Goal: Check status: Check status

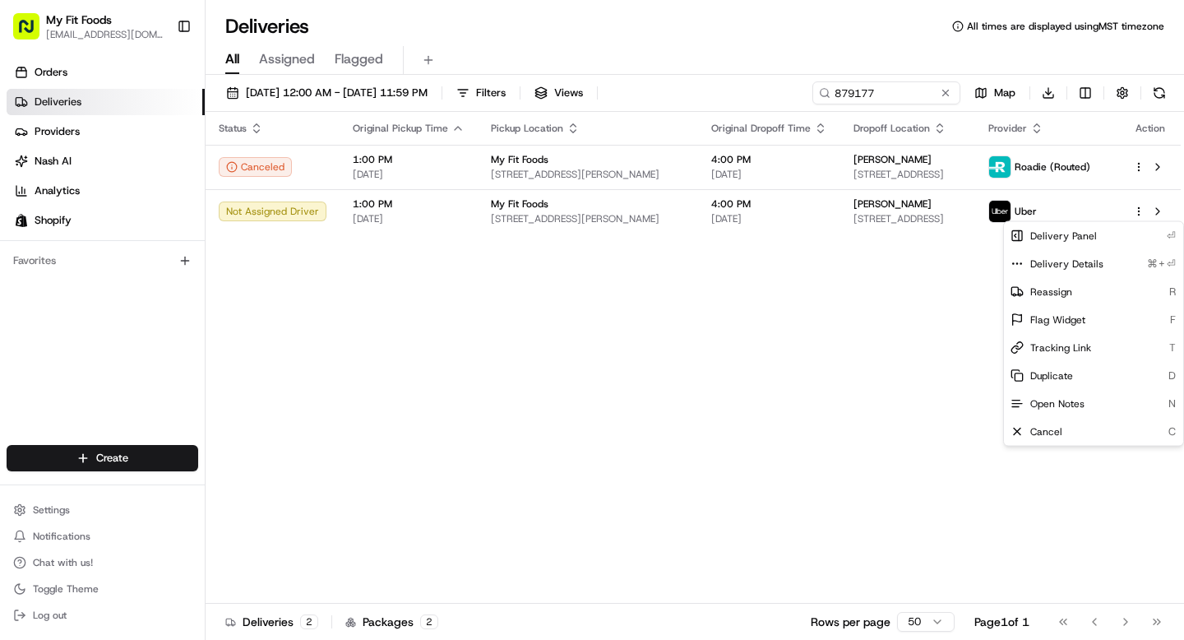
click at [64, 99] on html "My Fit Foods [EMAIL_ADDRESS][DOMAIN_NAME] Toggle Sidebar Orders Deliveries Prov…" at bounding box center [592, 320] width 1184 height 640
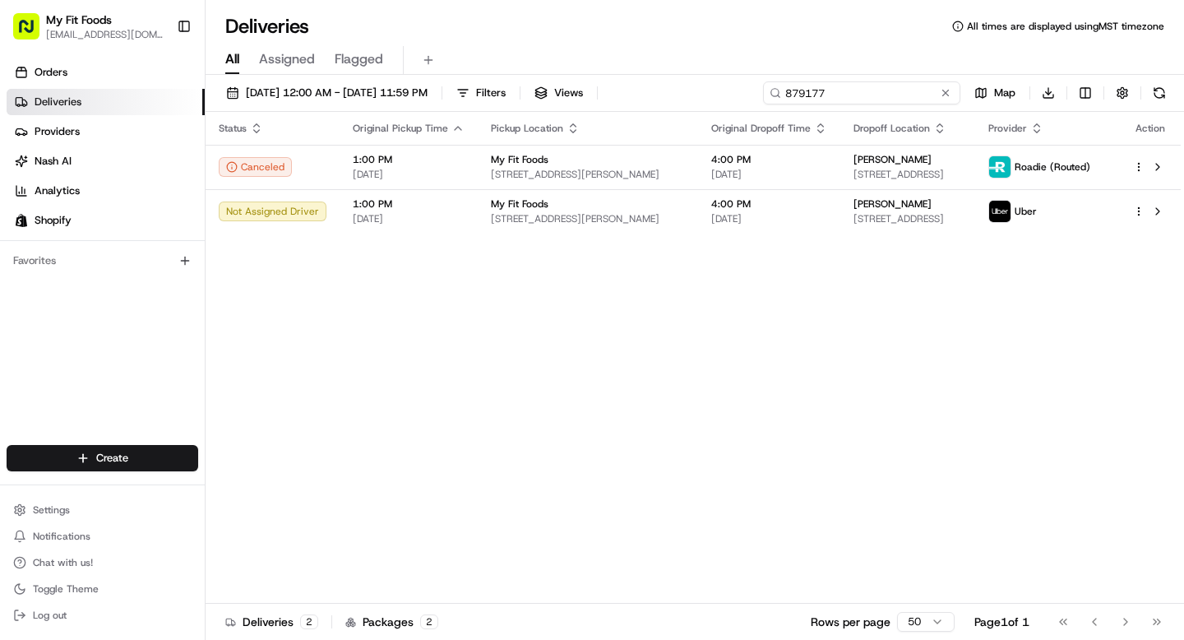
click at [892, 85] on input "879177" at bounding box center [861, 92] width 197 height 23
click at [892, 86] on input "879177" at bounding box center [861, 92] width 197 height 23
paste input "361"
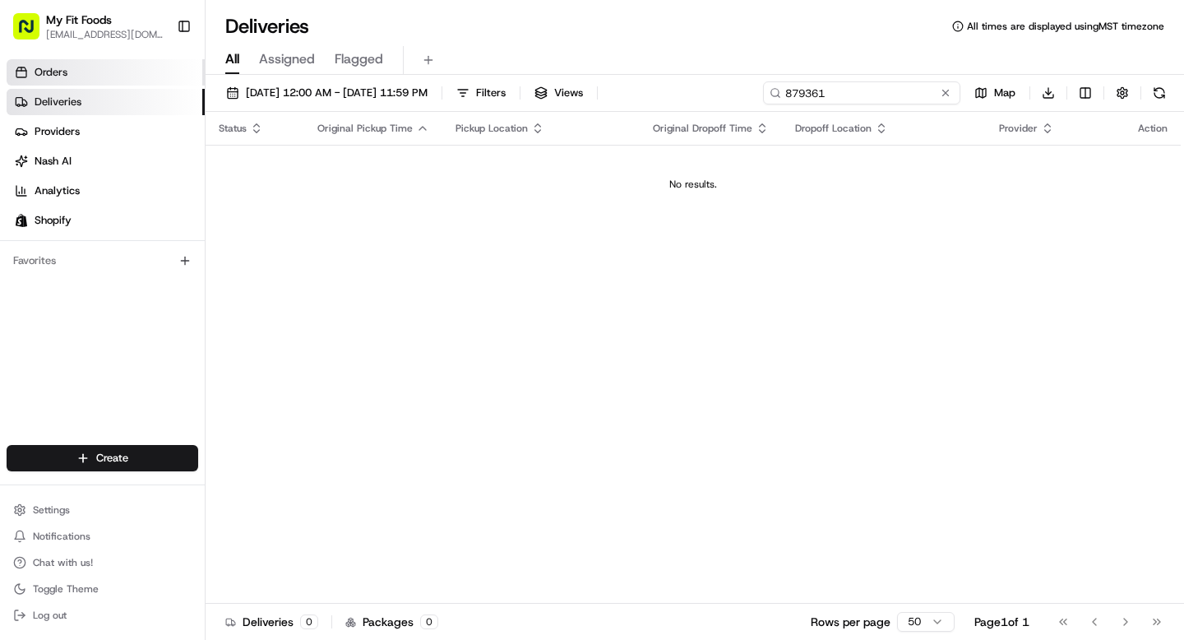
type input "879361"
click at [56, 79] on span "Orders" at bounding box center [51, 72] width 33 height 15
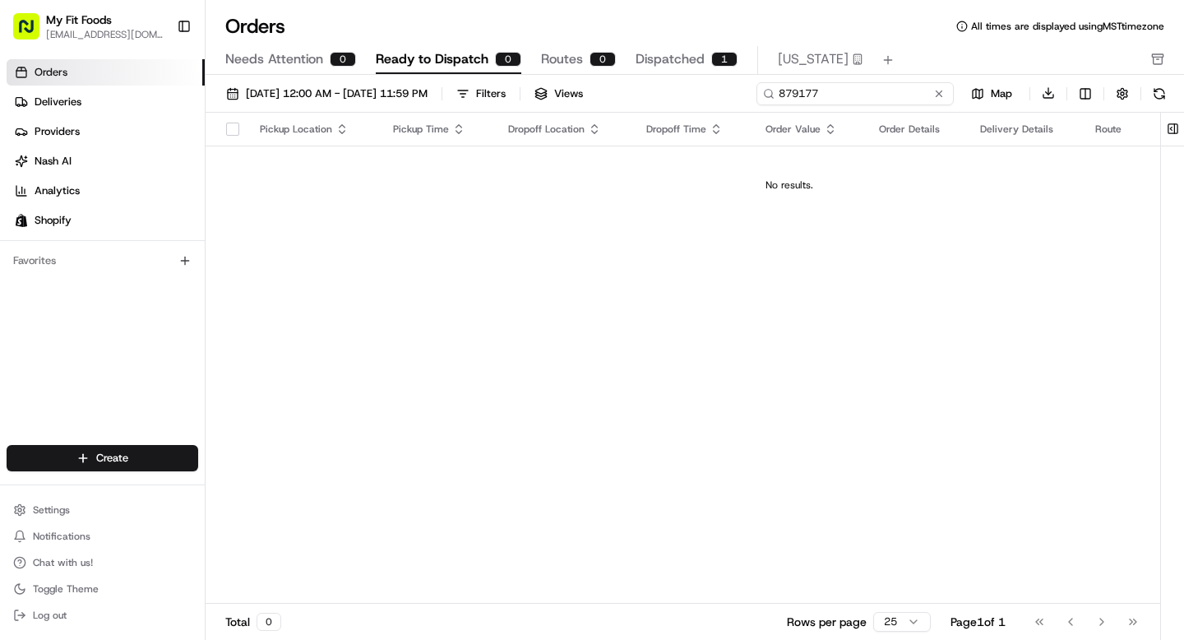
click at [859, 90] on input "879177" at bounding box center [855, 93] width 197 height 23
click at [835, 97] on input "879177" at bounding box center [855, 93] width 197 height 23
paste input "361"
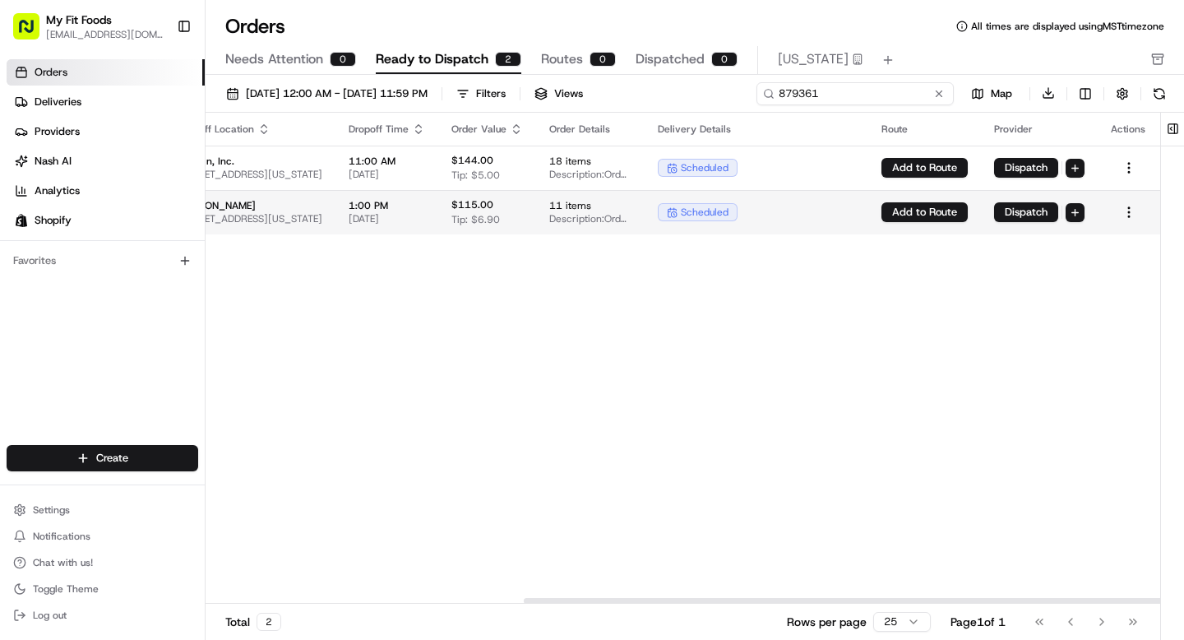
scroll to position [0, 495]
type input "879361"
click at [1129, 212] on html "My Fit Foods [EMAIL_ADDRESS][DOMAIN_NAME] Toggle Sidebar Orders Deliveries Prov…" at bounding box center [592, 320] width 1184 height 640
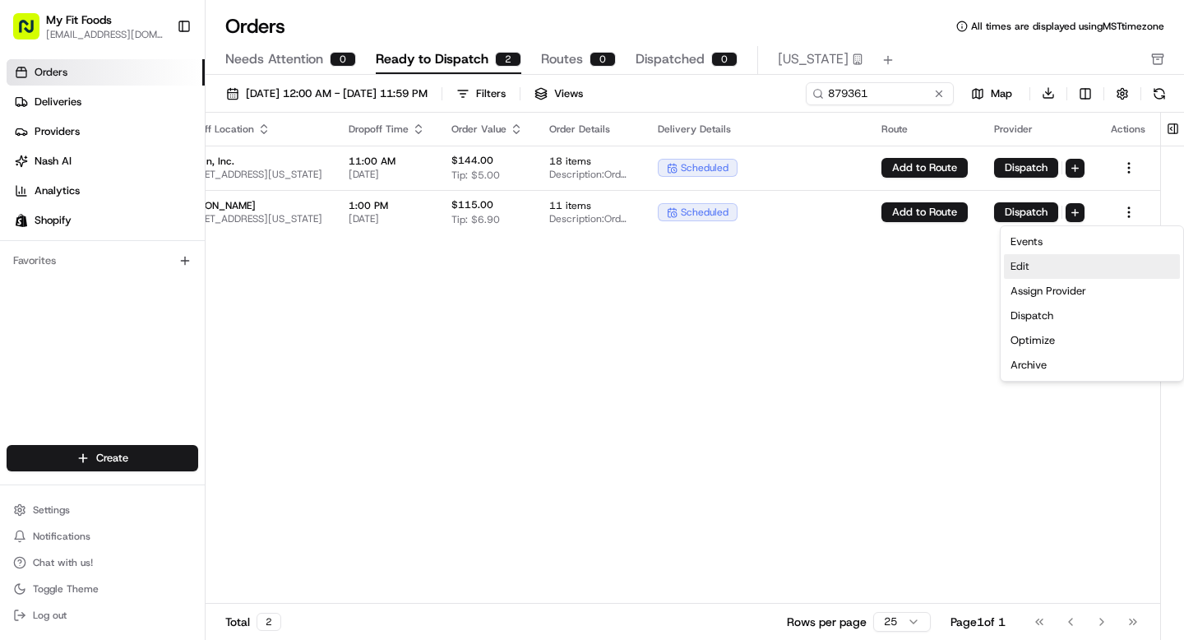
click at [1049, 269] on div "Edit" at bounding box center [1092, 266] width 176 height 25
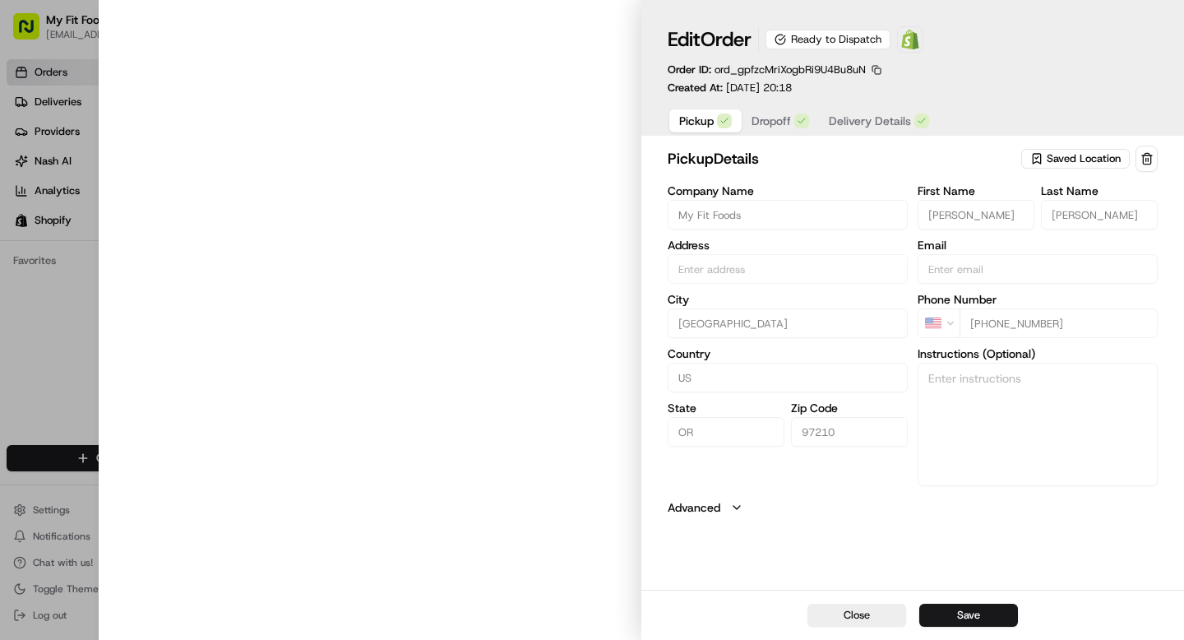
type input "[STREET_ADDRESS]"
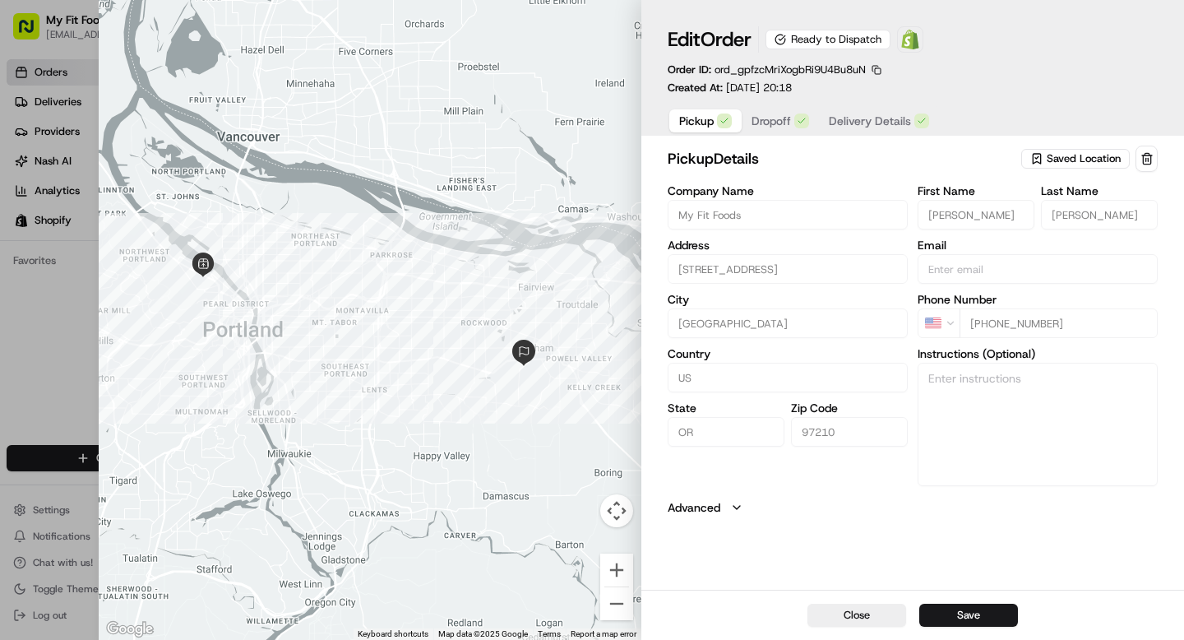
click at [773, 122] on span "Dropoff" at bounding box center [771, 121] width 39 height 16
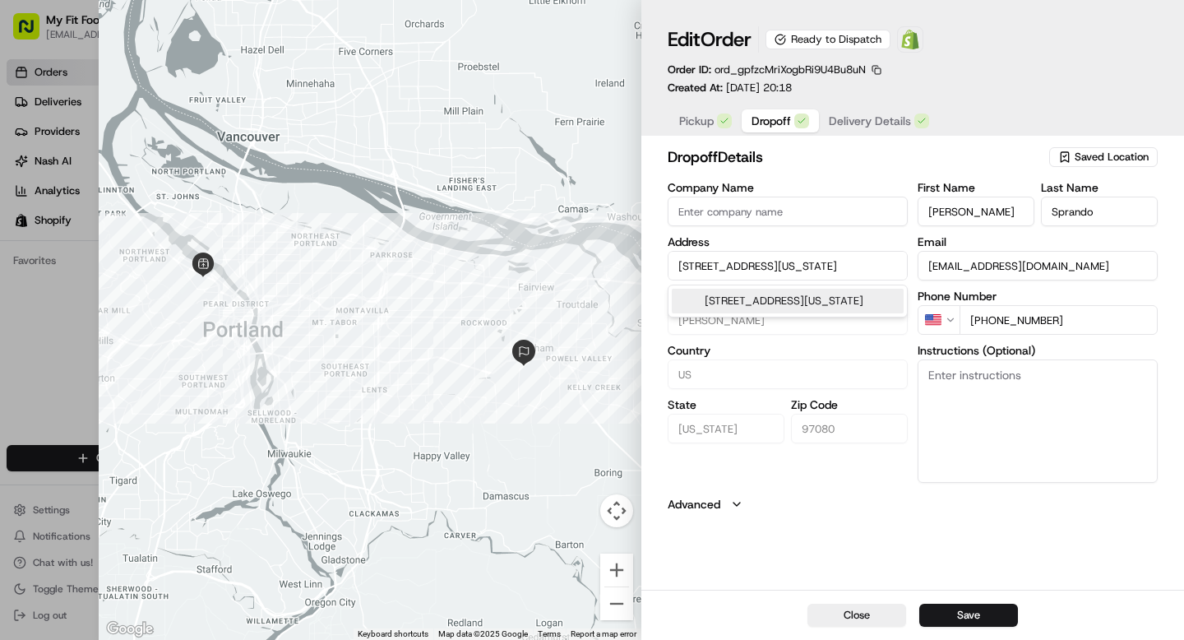
click at [757, 261] on input "[STREET_ADDRESS][US_STATE]" at bounding box center [788, 266] width 240 height 30
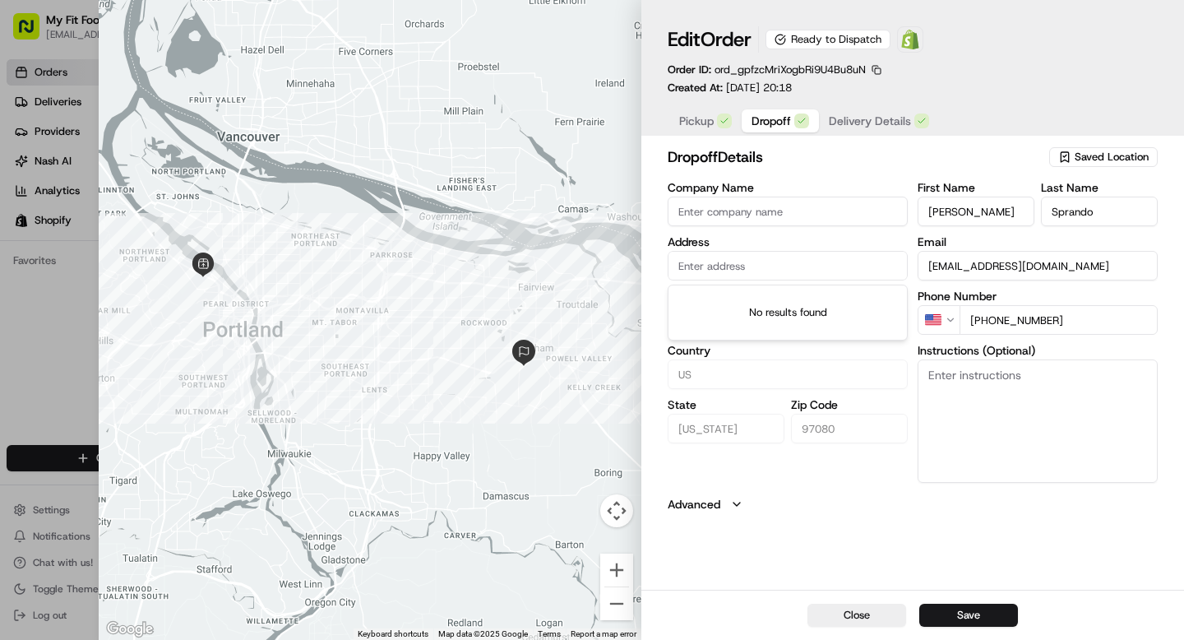
paste input "[STREET_ADDRESS][PERSON_NAME]"
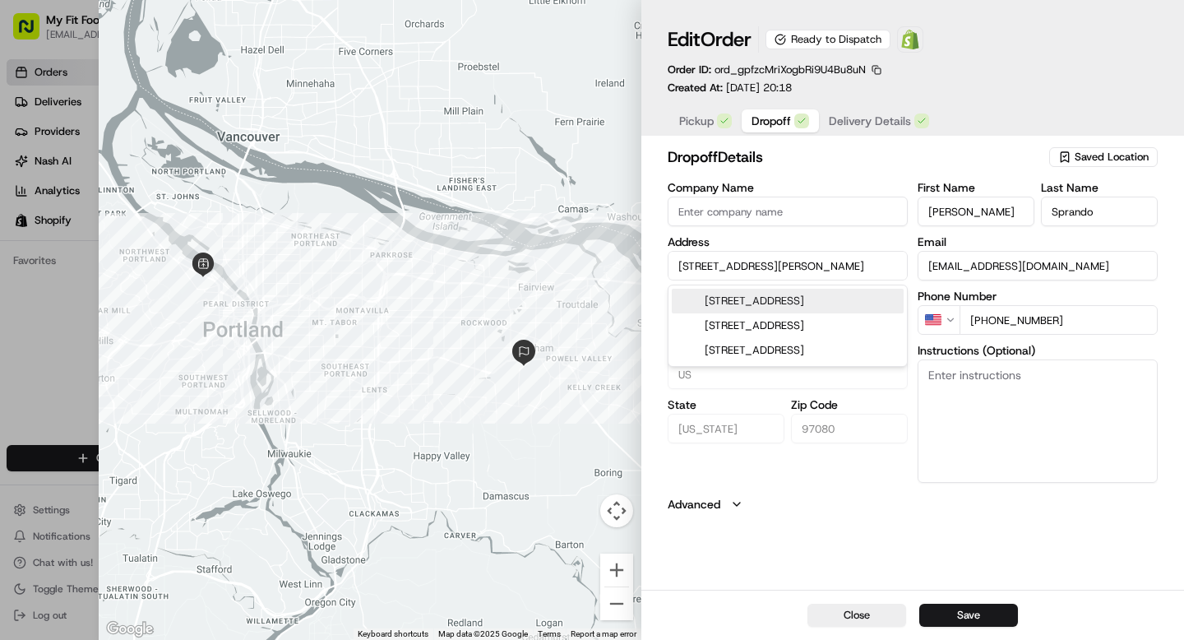
click at [777, 300] on div "[STREET_ADDRESS]" at bounding box center [788, 301] width 232 height 25
type input "[STREET_ADDRESS]"
type input "[GEOGRAPHIC_DATA]"
type input "OR"
type input "07030"
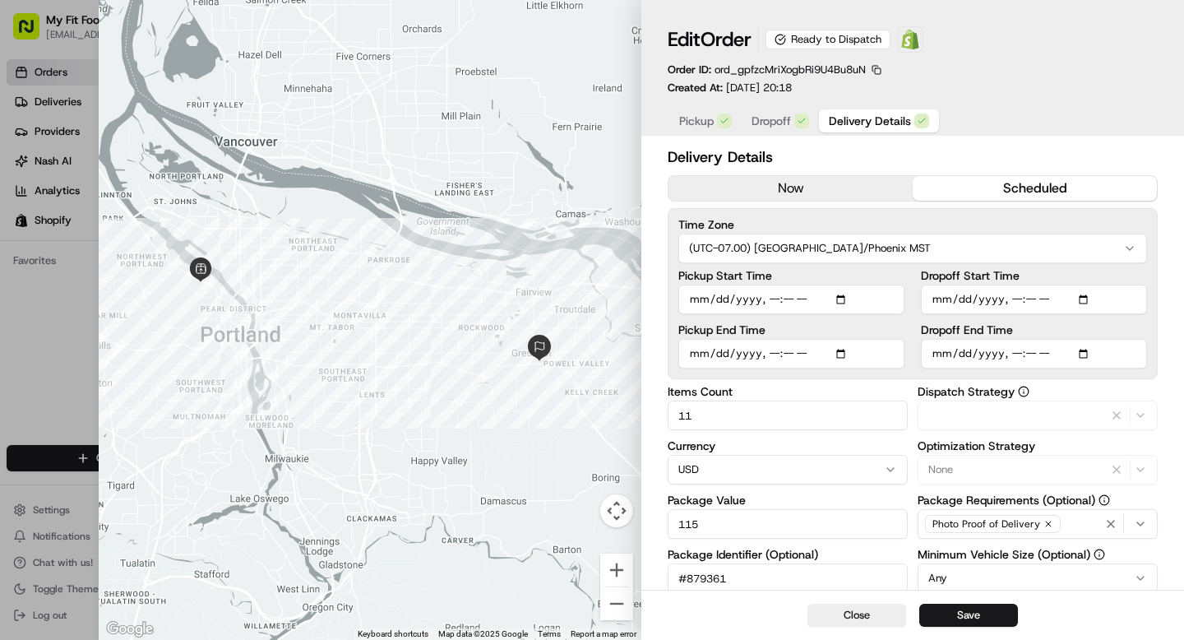
click at [867, 121] on span "Delivery Details" at bounding box center [870, 121] width 82 height 16
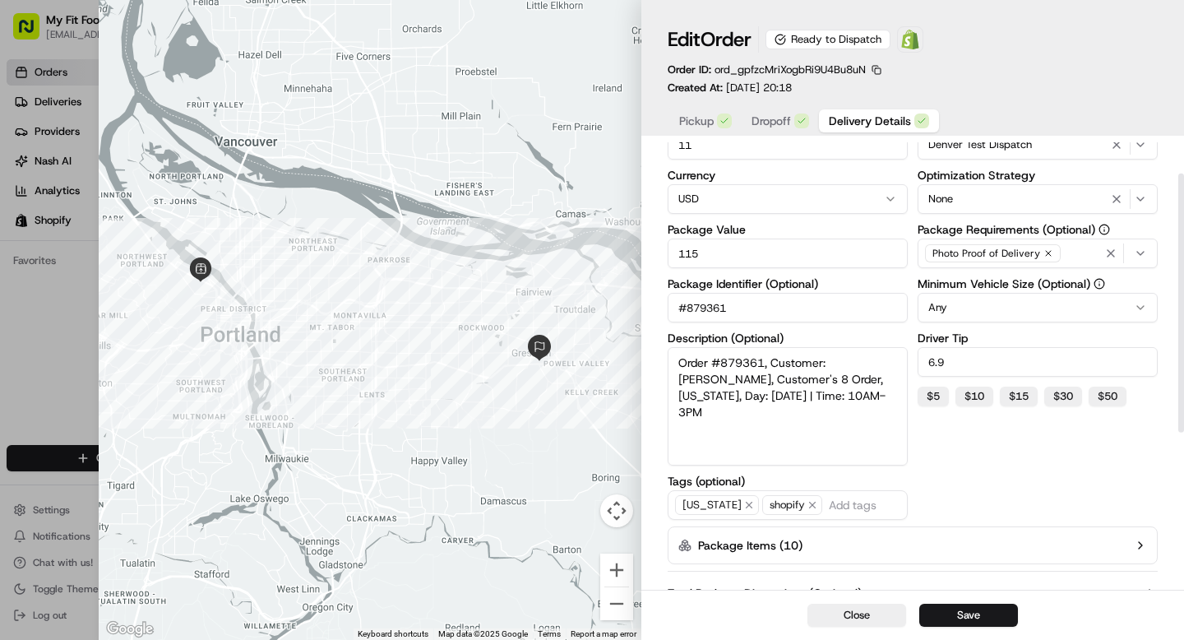
scroll to position [322, 0]
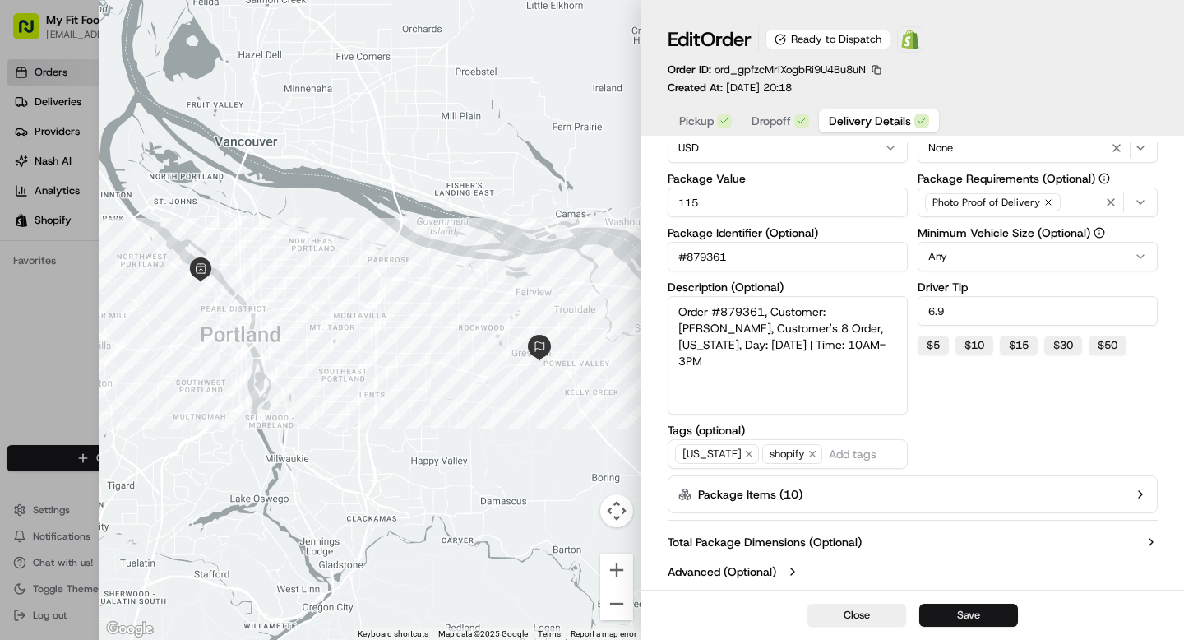
click at [987, 616] on button "Save" at bounding box center [968, 615] width 99 height 23
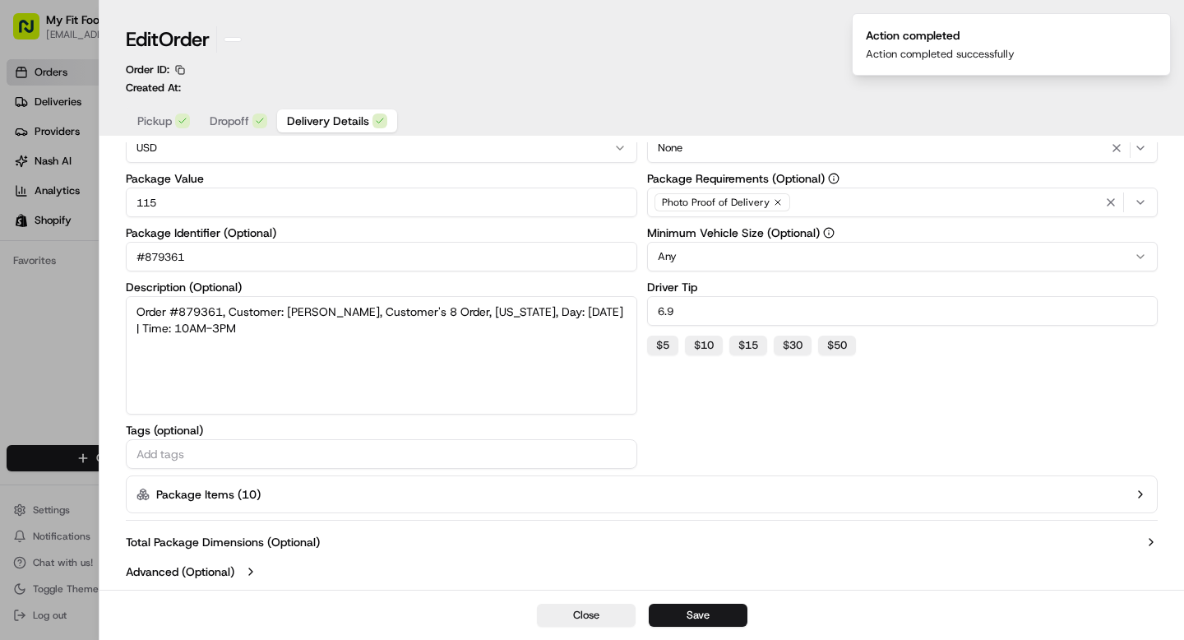
type input "1"
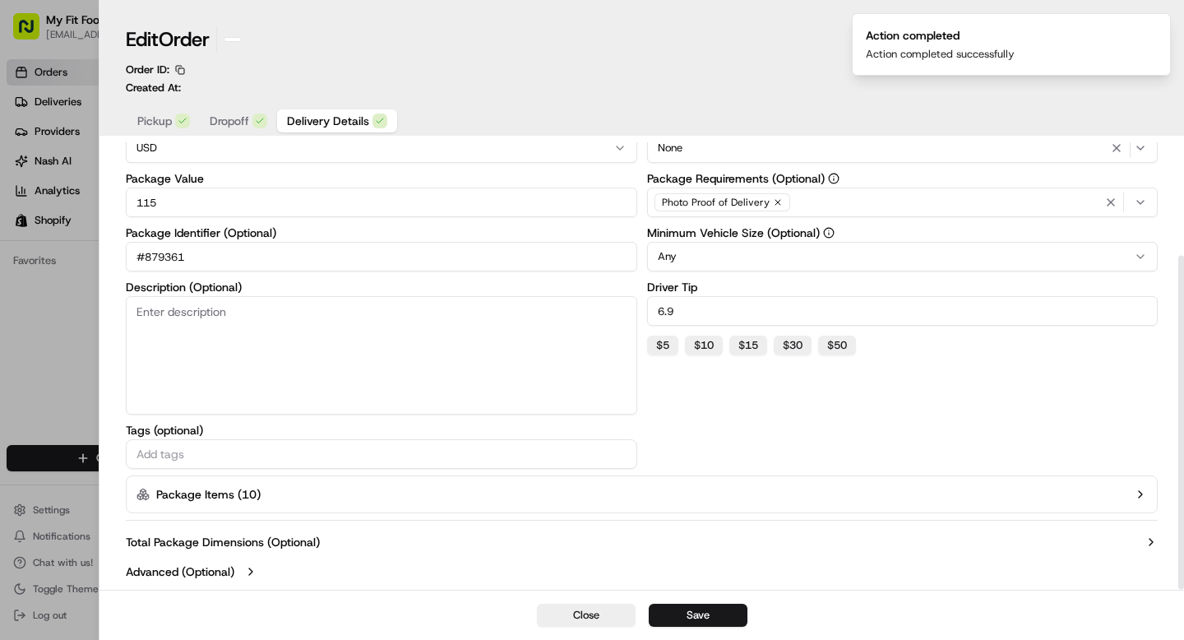
scroll to position [151, 0]
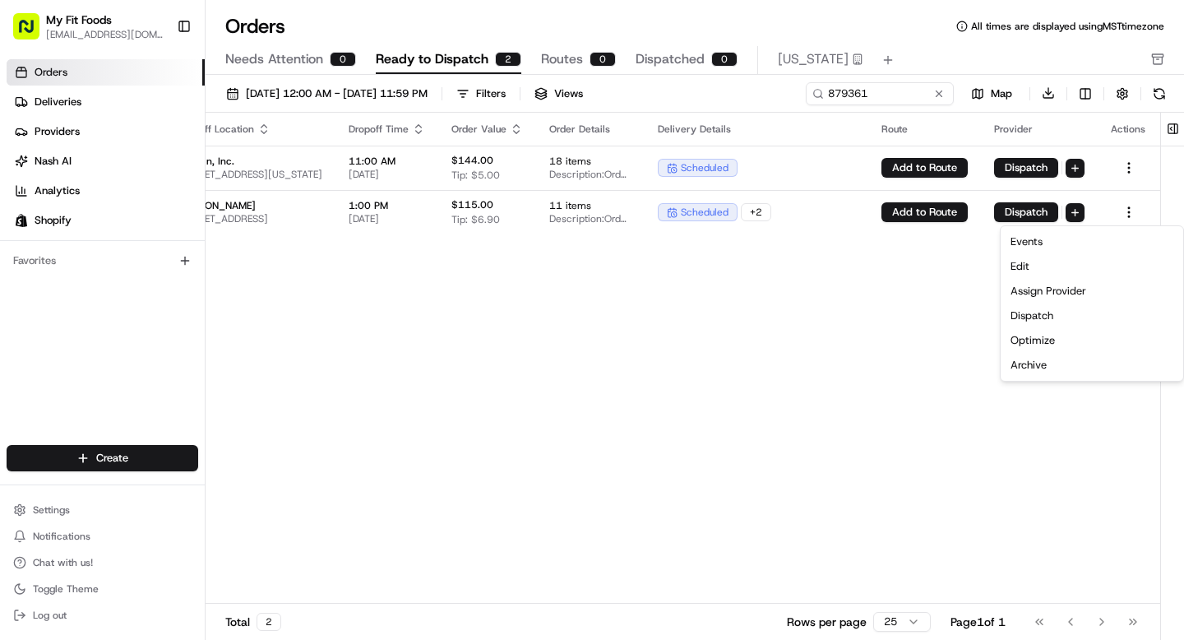
click at [907, 292] on div "Pickup Location Pickup Time Dropoff Location Dropoff Time Order Value Order Det…" at bounding box center [503, 359] width 1316 height 492
click at [1133, 212] on html "My Fit Foods [EMAIL_ADDRESS][DOMAIN_NAME] Toggle Sidebar Orders Deliveries Prov…" at bounding box center [592, 320] width 1184 height 640
click at [1025, 262] on div "Edit" at bounding box center [1092, 266] width 176 height 25
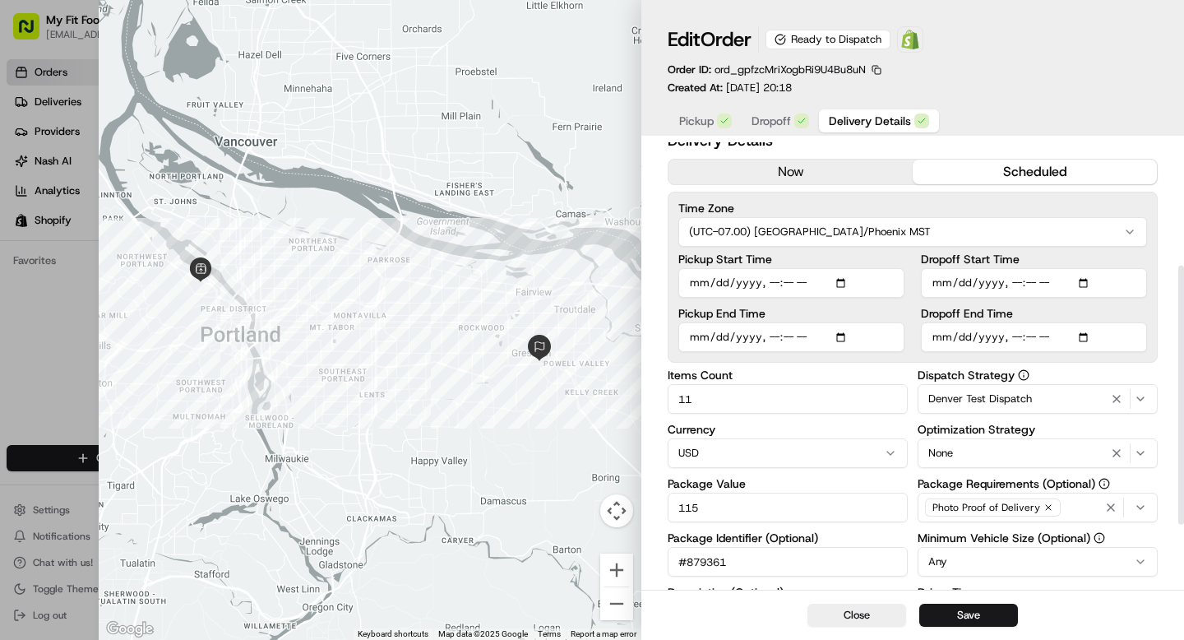
scroll to position [0, 0]
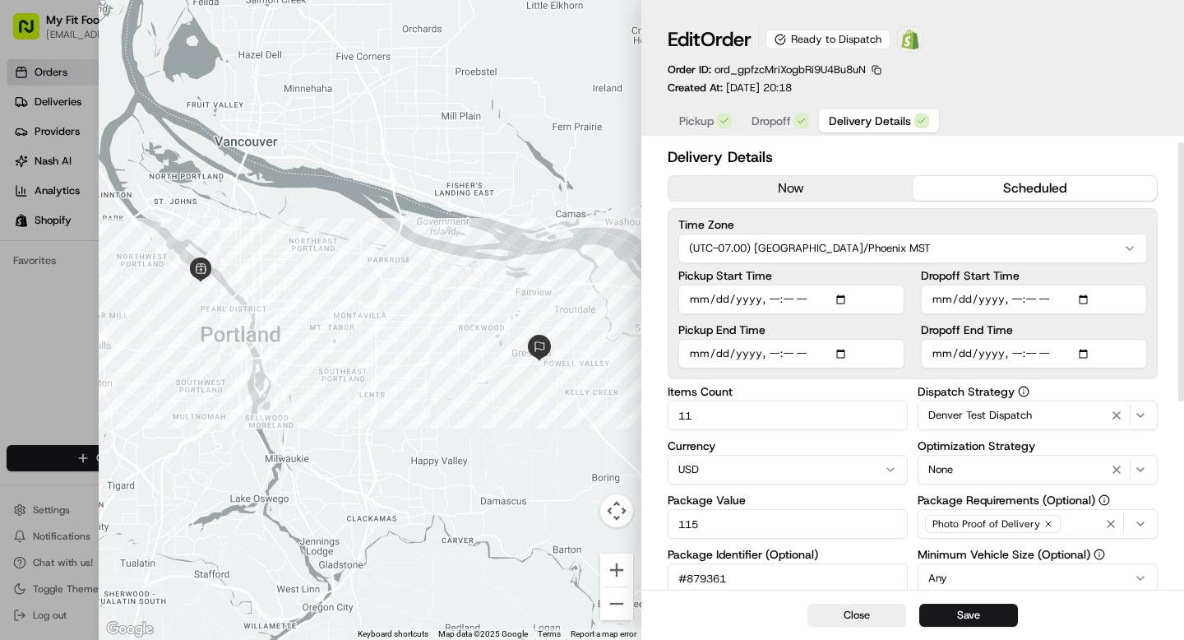
click at [702, 126] on span "Pickup" at bounding box center [696, 121] width 35 height 16
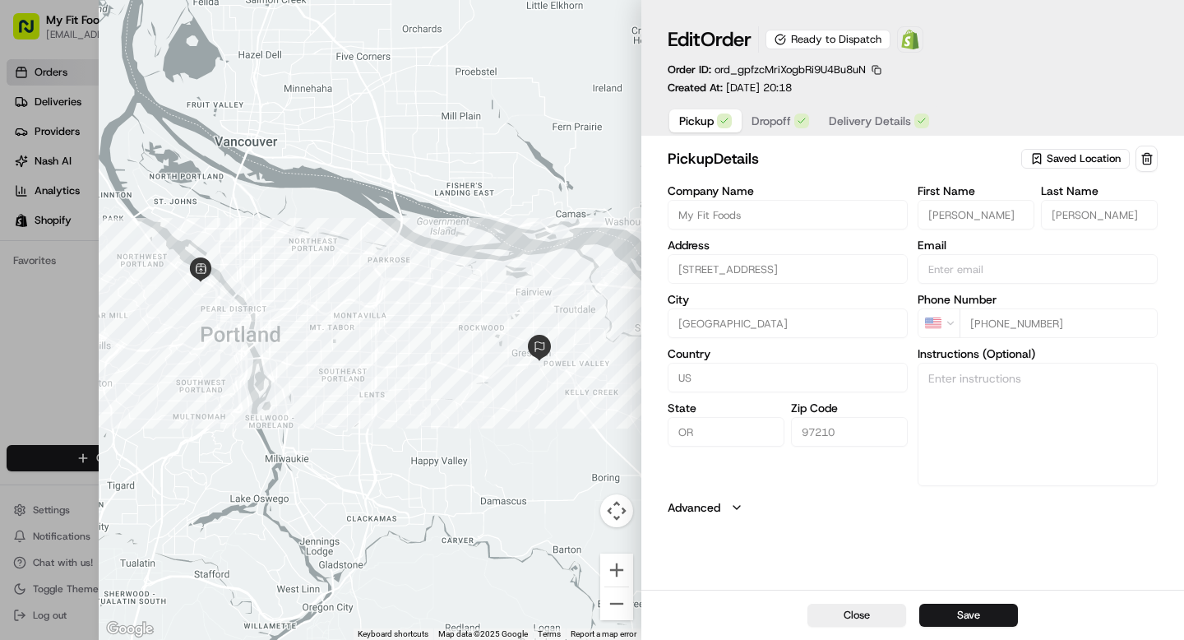
click at [1058, 155] on span "Saved Location" at bounding box center [1084, 158] width 74 height 15
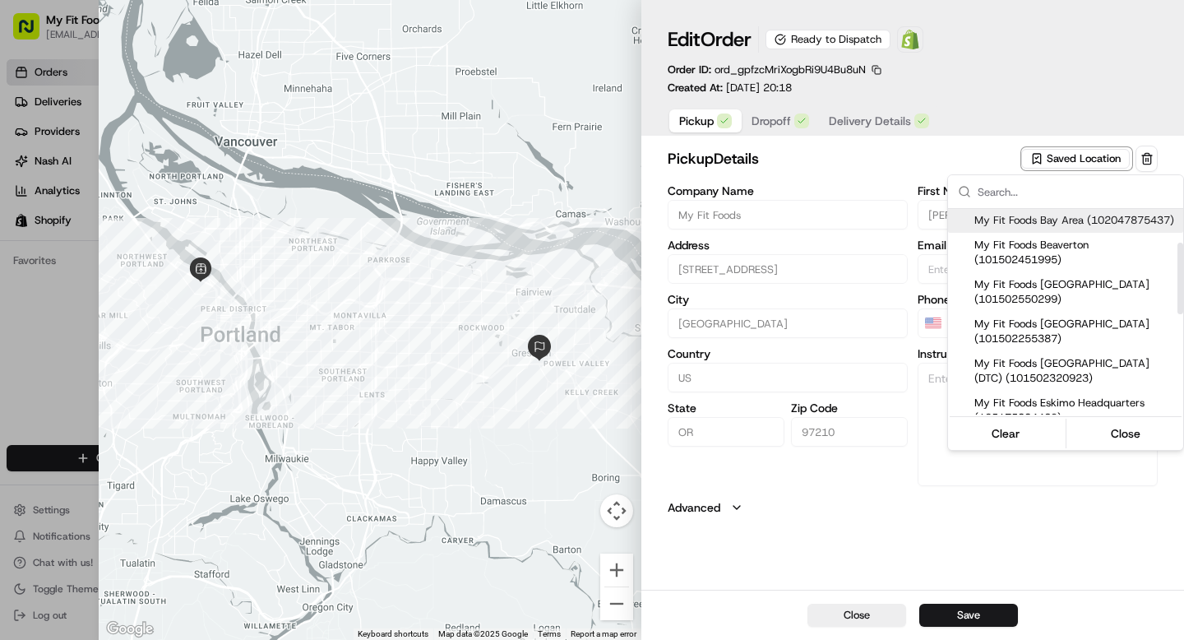
scroll to position [123, 0]
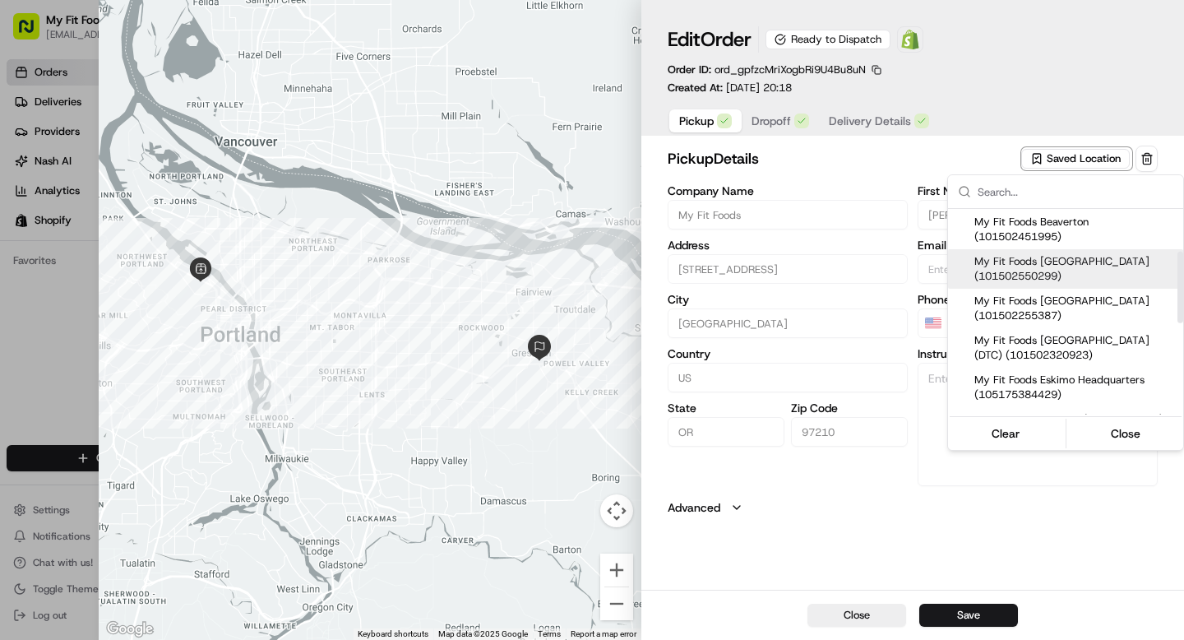
click at [1012, 274] on span "My Fit Foods [GEOGRAPHIC_DATA] (101502550299)" at bounding box center [1076, 269] width 202 height 30
type input "My Fit Foods [GEOGRAPHIC_DATA]"
type input "[STREET_ADDRESS]"
type input "Beaverton"
type input "97005"
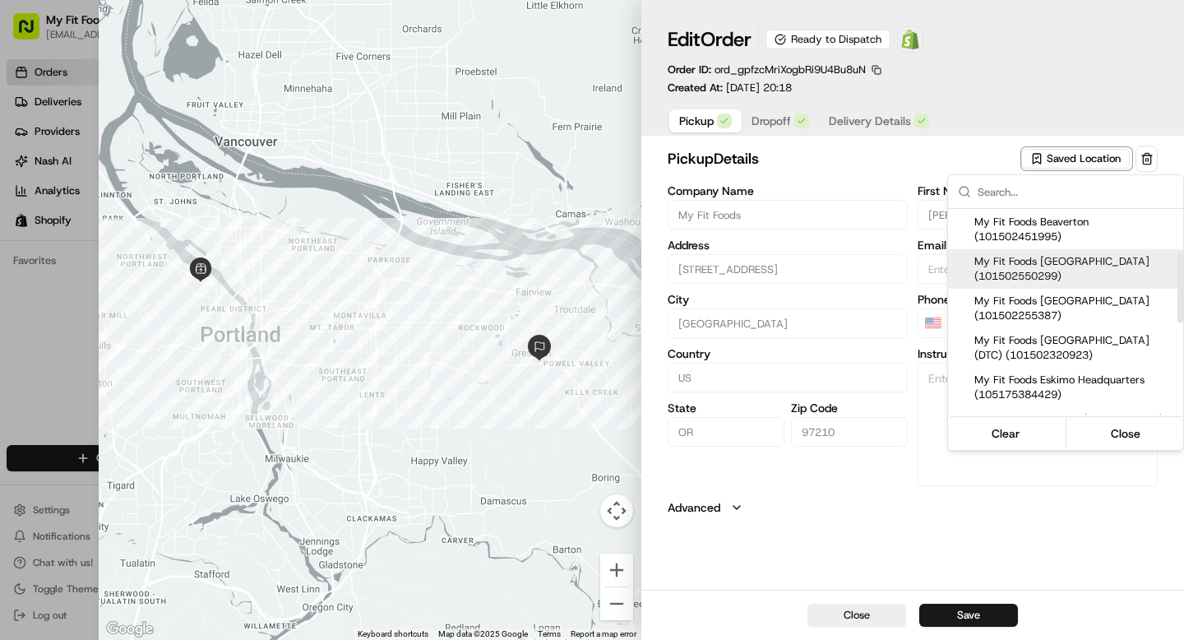
type input "[PHONE_NUMBER]"
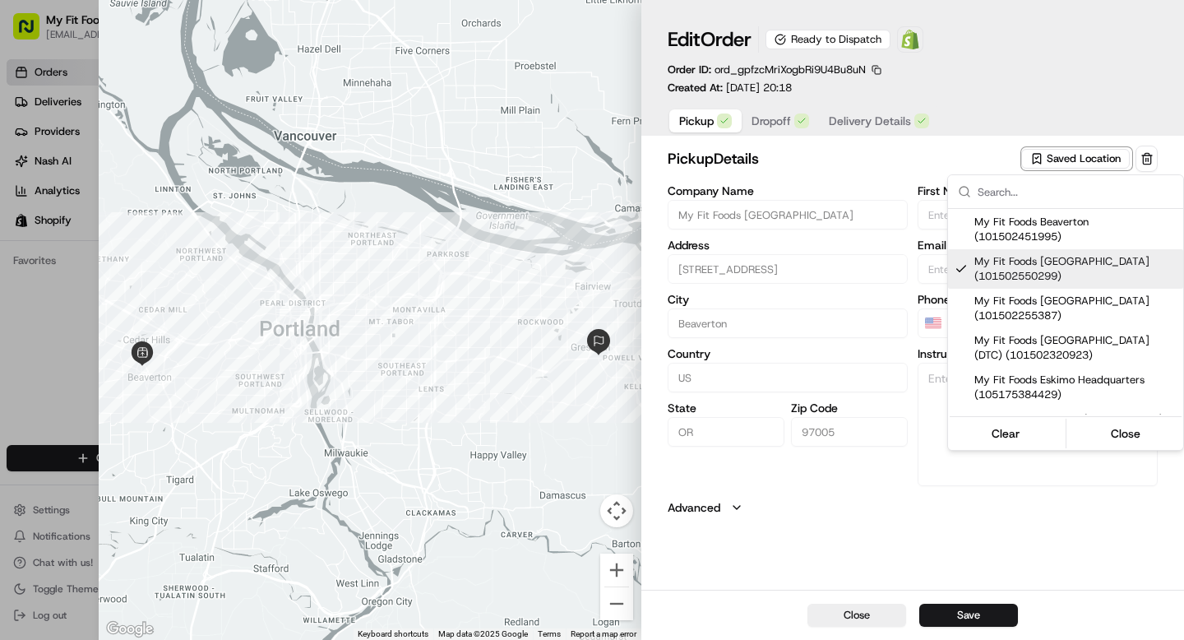
click at [940, 510] on div at bounding box center [592, 320] width 1184 height 640
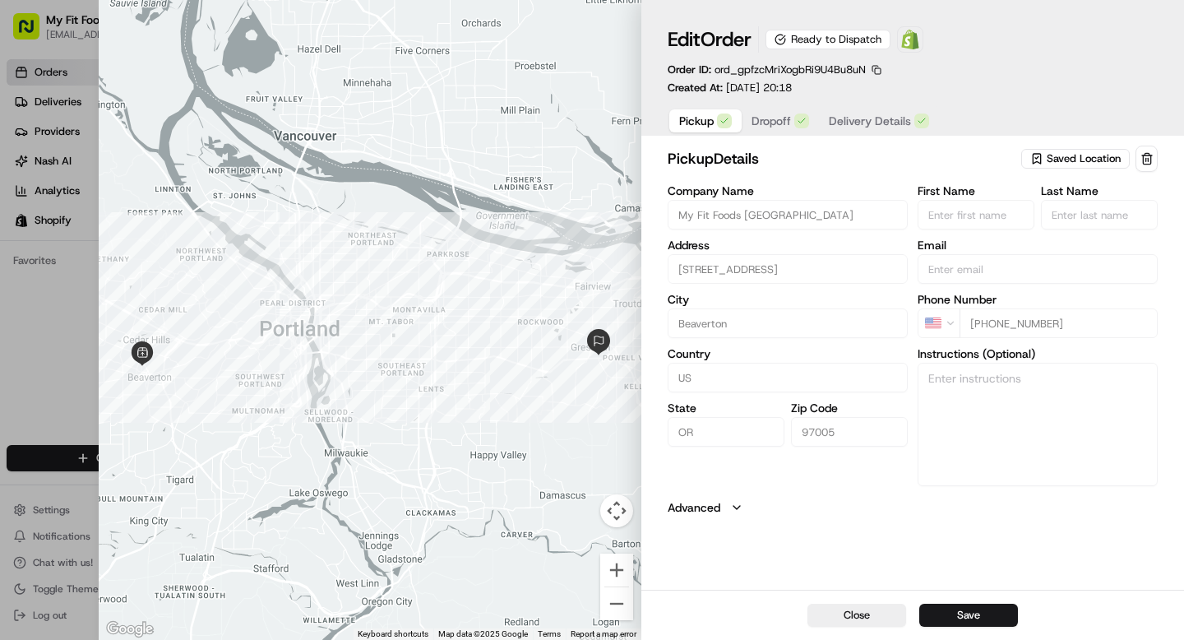
click at [1088, 159] on span "Saved Location" at bounding box center [1084, 158] width 74 height 15
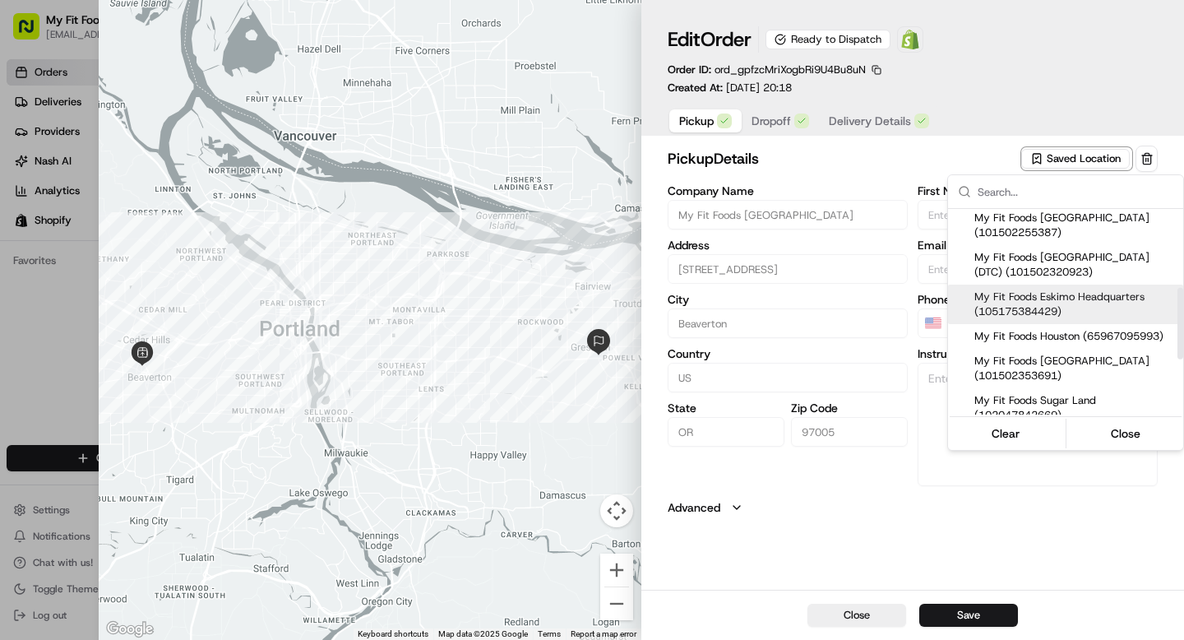
scroll to position [236, 0]
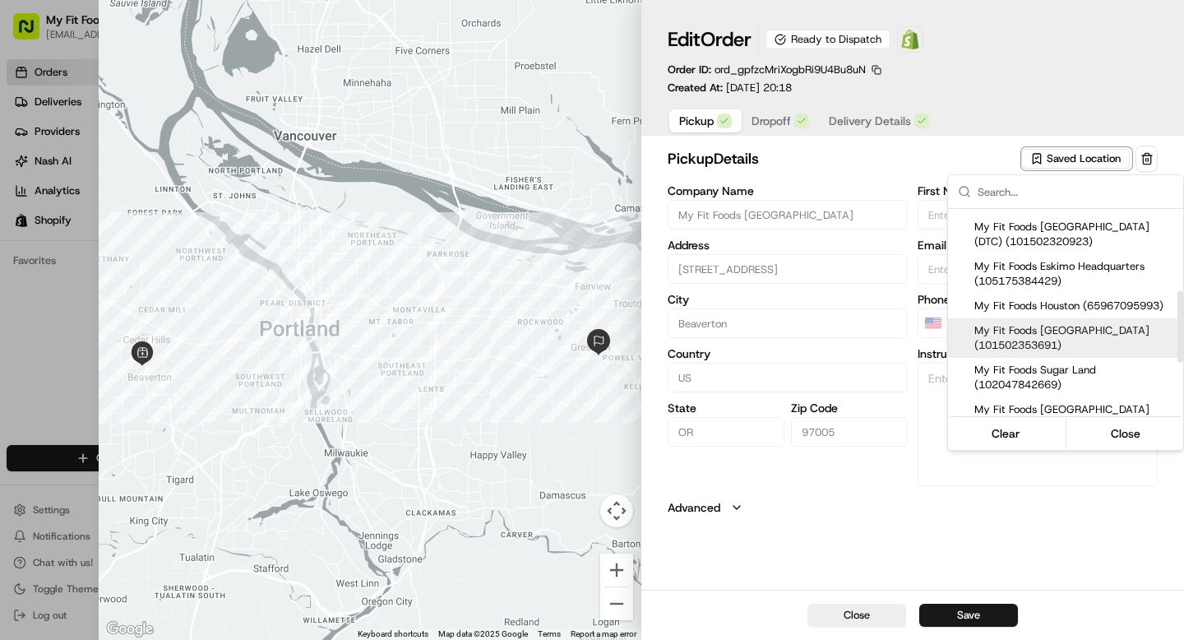
click at [1018, 346] on span "My Fit Foods [GEOGRAPHIC_DATA] (101502353691)" at bounding box center [1076, 338] width 202 height 30
type input "My Fit Foods [GEOGRAPHIC_DATA]"
type input "[STREET_ADDRESS][PERSON_NAME]"
type input "[GEOGRAPHIC_DATA]"
type input "97035"
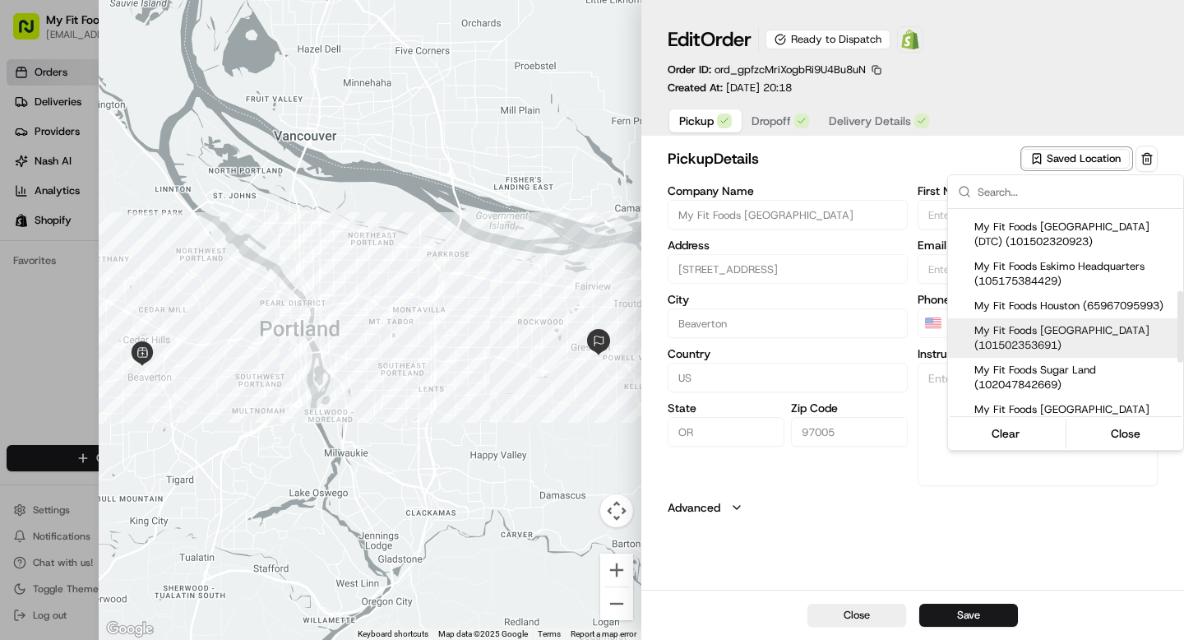
type input "[PHONE_NUMBER]"
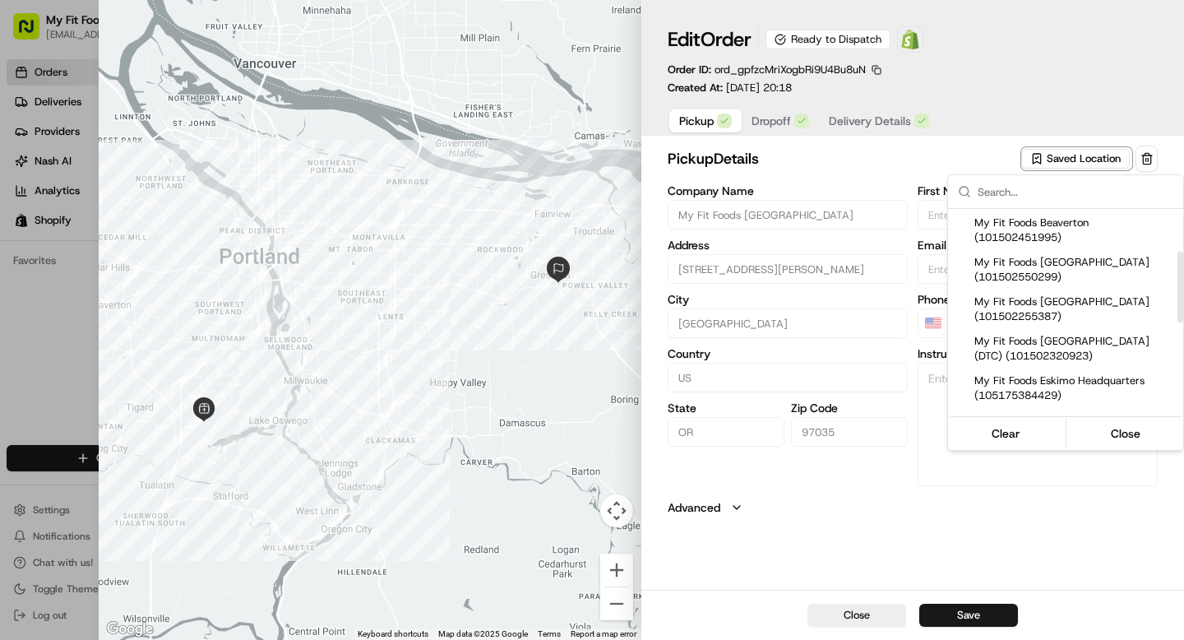
scroll to position [108, 0]
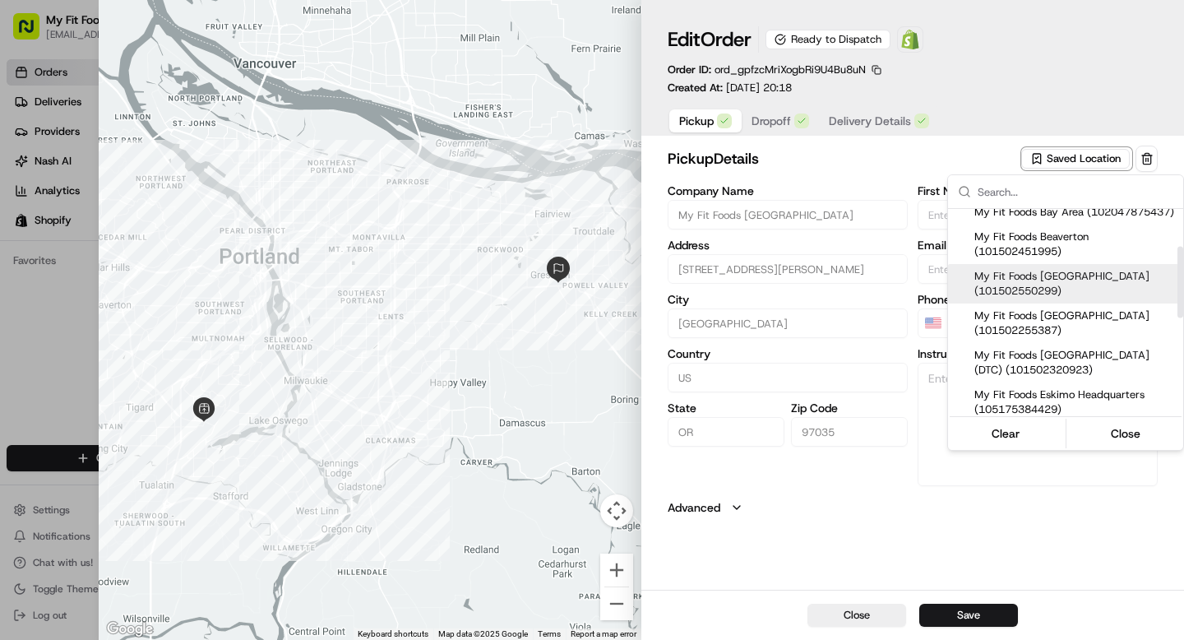
click at [1017, 299] on span "My Fit Foods [GEOGRAPHIC_DATA] (101502550299)" at bounding box center [1076, 284] width 202 height 30
type input "My Fit Foods [GEOGRAPHIC_DATA]"
type input "[STREET_ADDRESS]"
type input "Beaverton"
type input "97005"
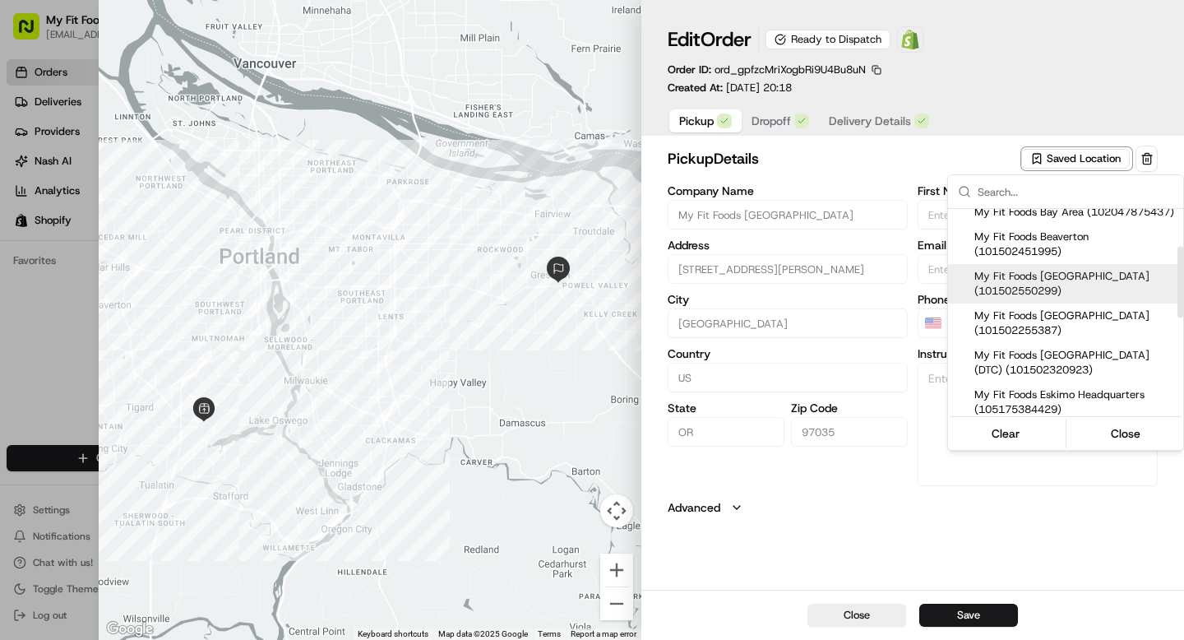
type input "[PHONE_NUMBER]"
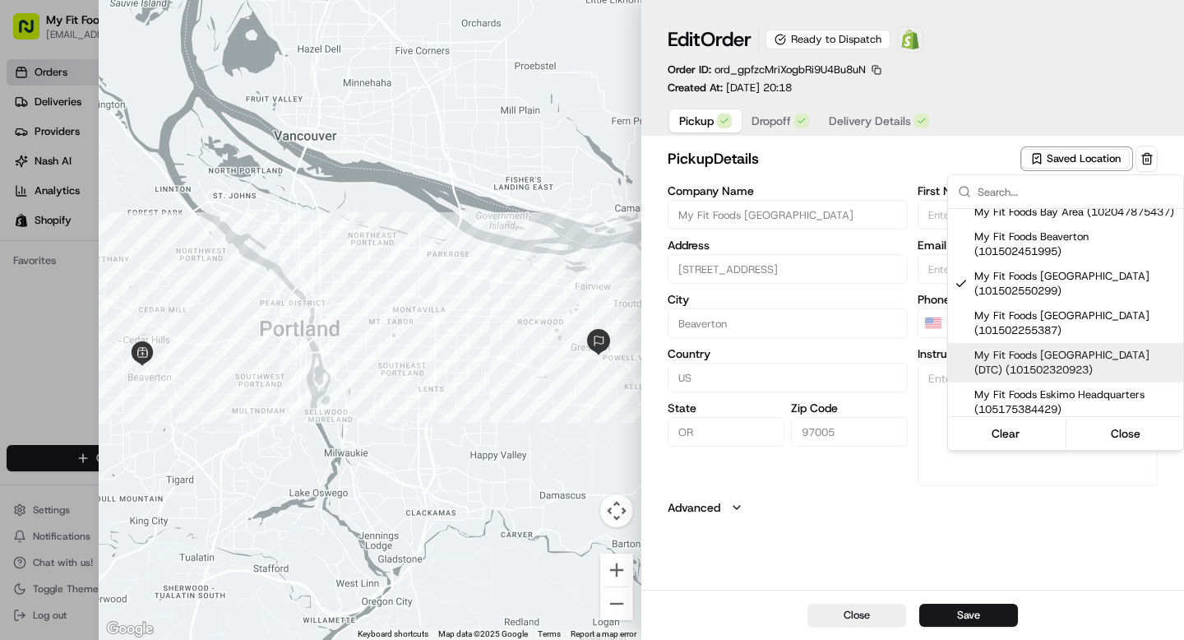
click at [1012, 552] on div at bounding box center [592, 320] width 1184 height 640
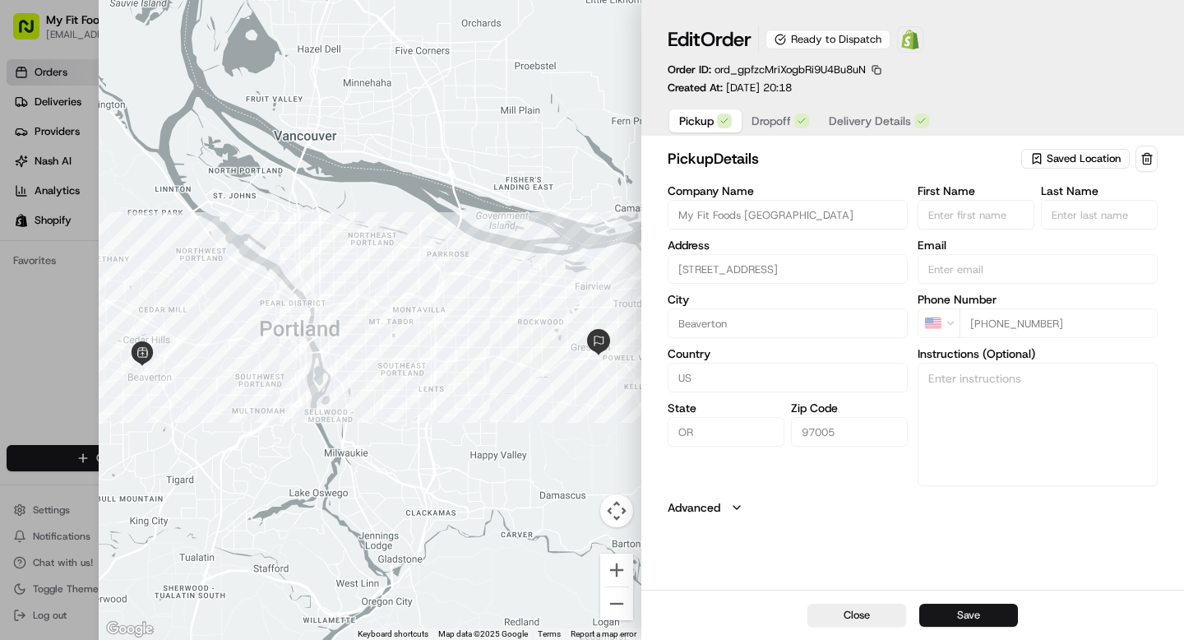
click at [960, 616] on button "Save" at bounding box center [968, 615] width 99 height 23
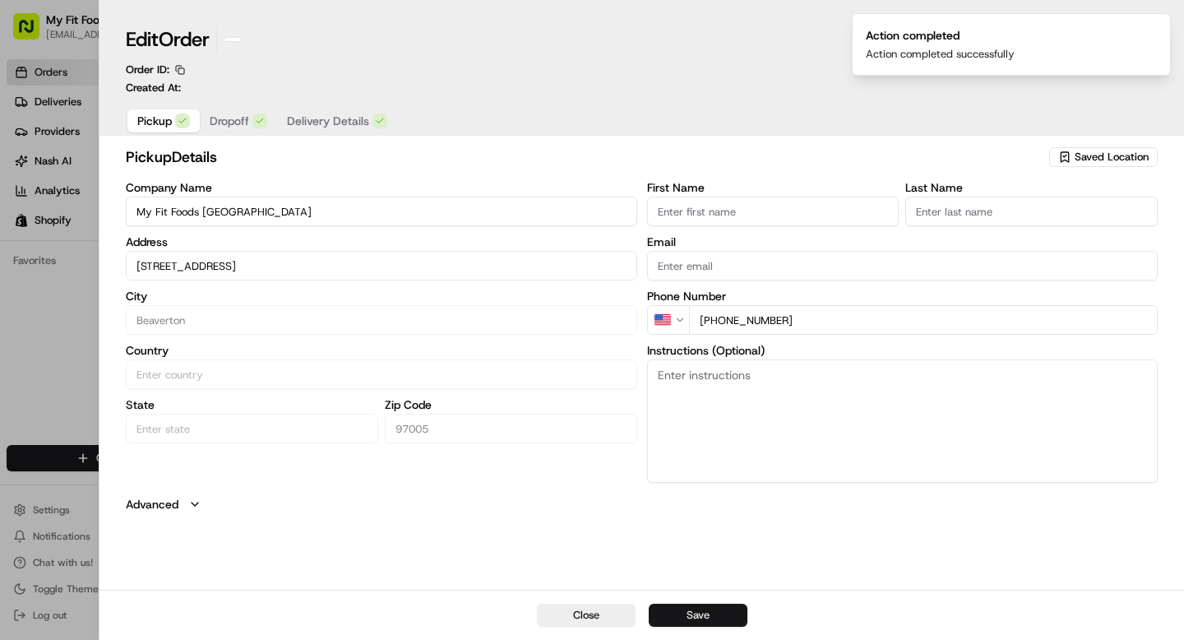
type input "+1"
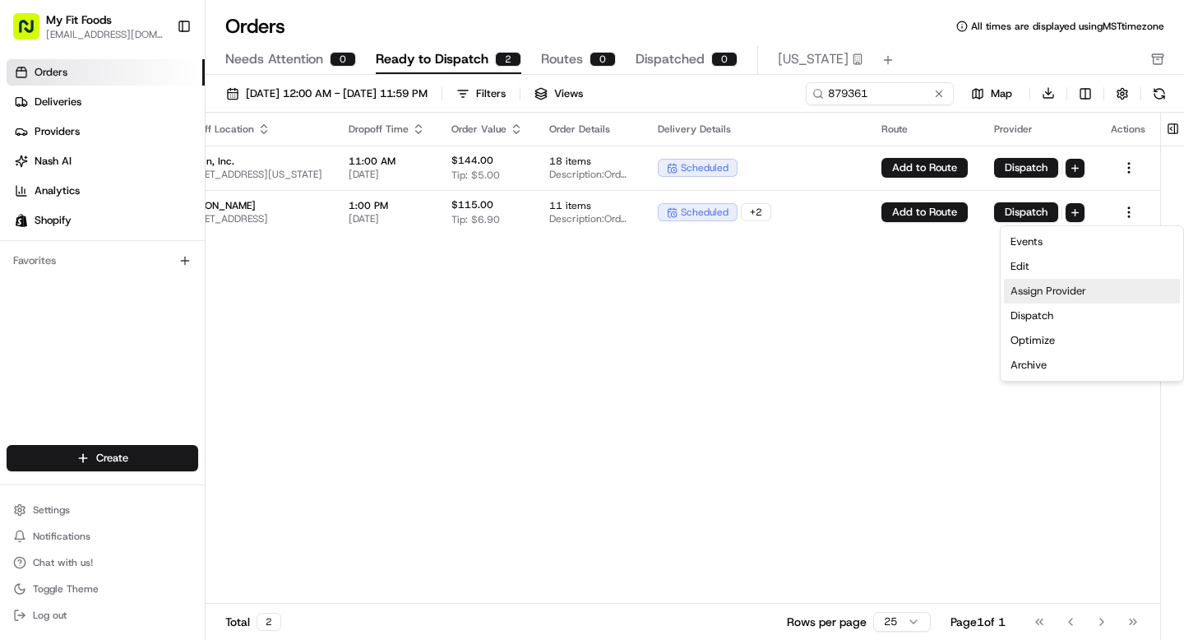
click at [1017, 289] on div "Assign Provider" at bounding box center [1092, 291] width 176 height 25
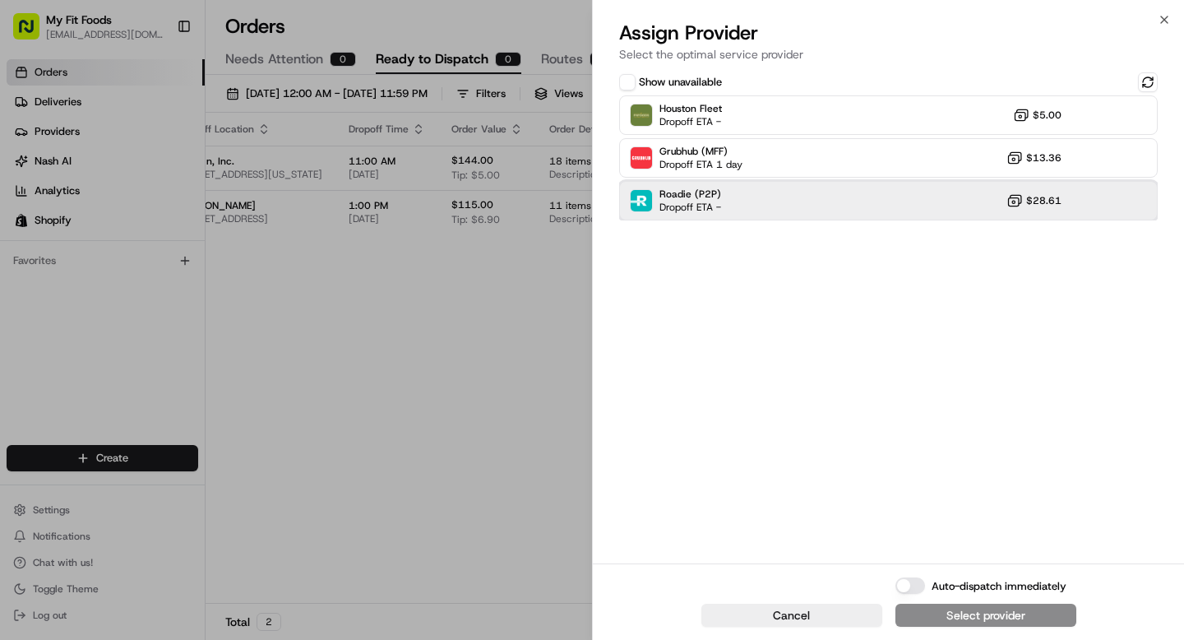
click at [764, 206] on div "Roadie (P2P) Dropoff ETA - $28.61" at bounding box center [888, 200] width 539 height 39
click at [933, 619] on button "Assign Provider" at bounding box center [986, 615] width 181 height 23
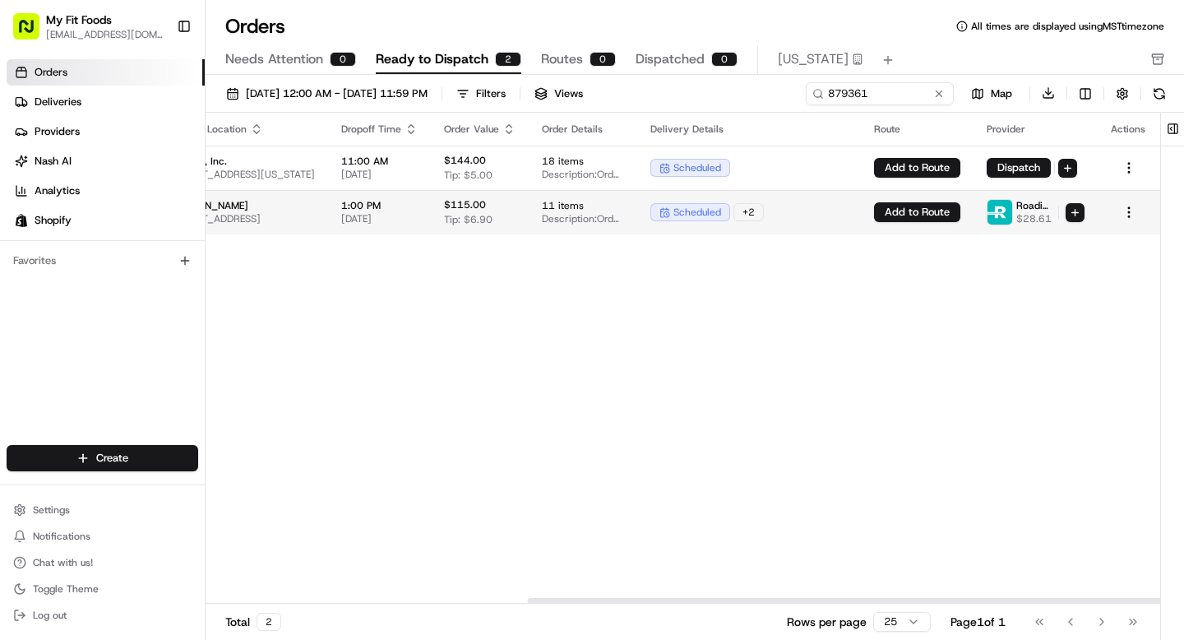
scroll to position [0, 544]
click at [1127, 210] on html "My Fit Foods [EMAIL_ADDRESS][DOMAIN_NAME] Toggle Sidebar Orders Deliveries Prov…" at bounding box center [592, 320] width 1184 height 640
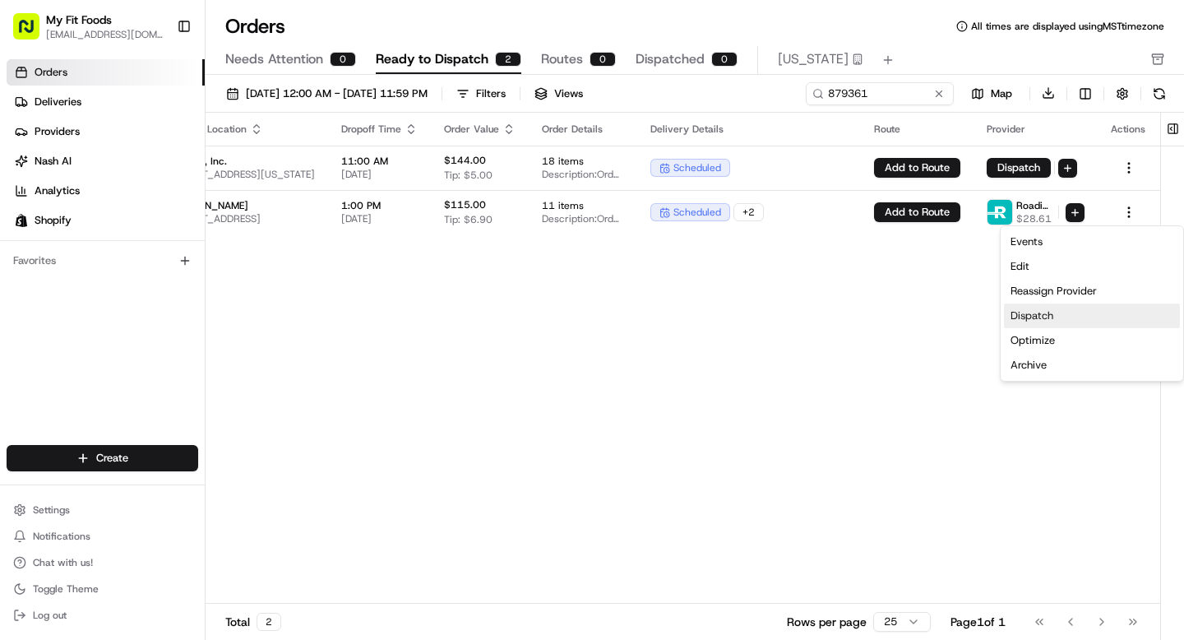
click at [1040, 312] on div "Dispatch" at bounding box center [1092, 315] width 176 height 25
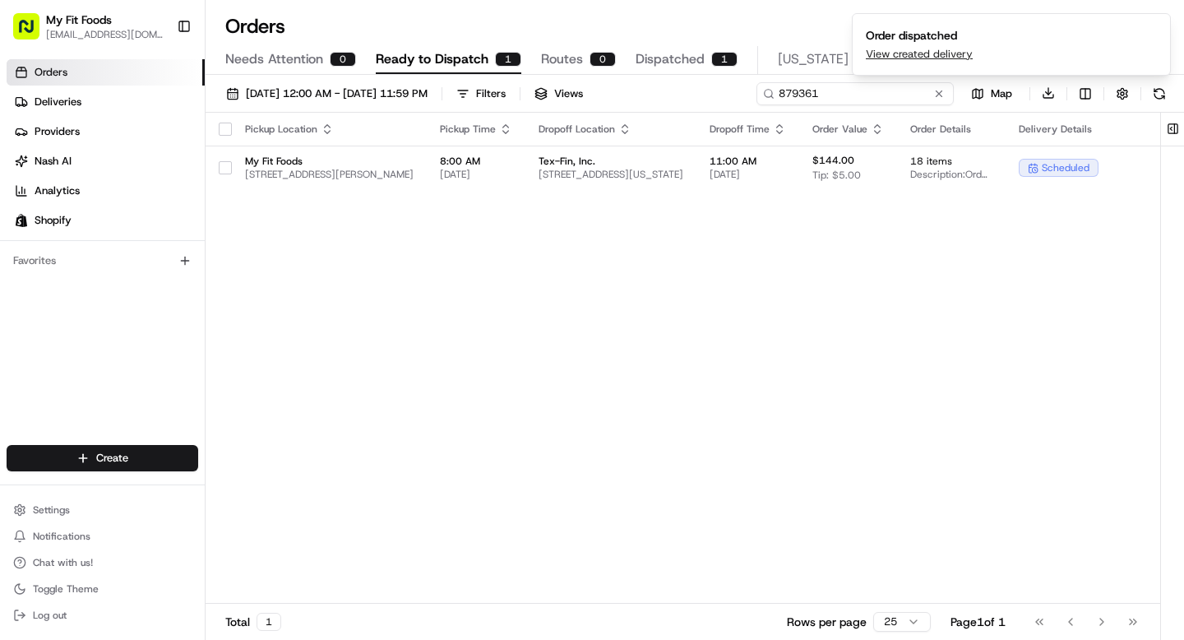
click at [888, 89] on input "879361" at bounding box center [855, 93] width 197 height 23
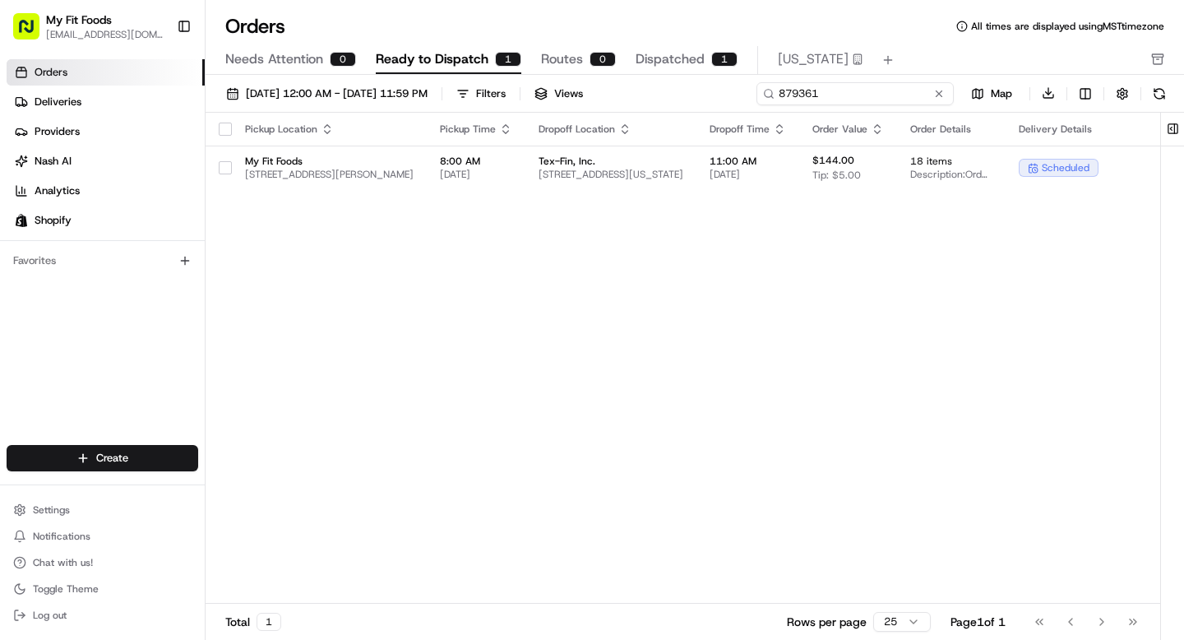
click at [888, 90] on input "879361" at bounding box center [855, 93] width 197 height 23
click at [102, 95] on link "Deliveries" at bounding box center [106, 102] width 198 height 26
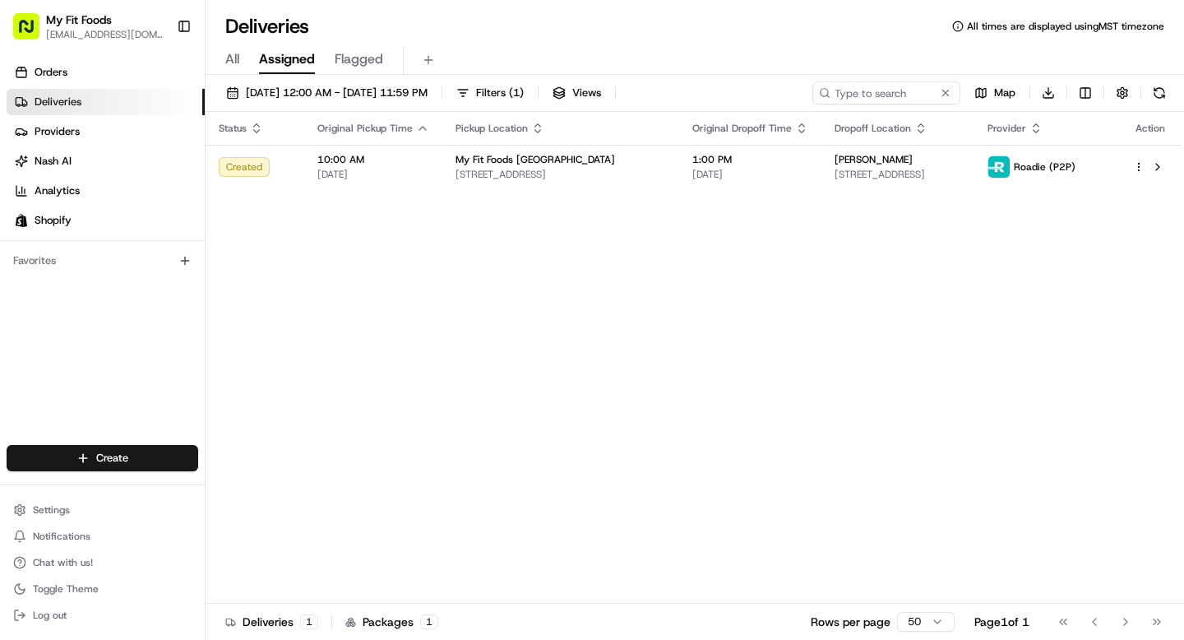
click at [232, 56] on span "All" at bounding box center [232, 59] width 14 height 20
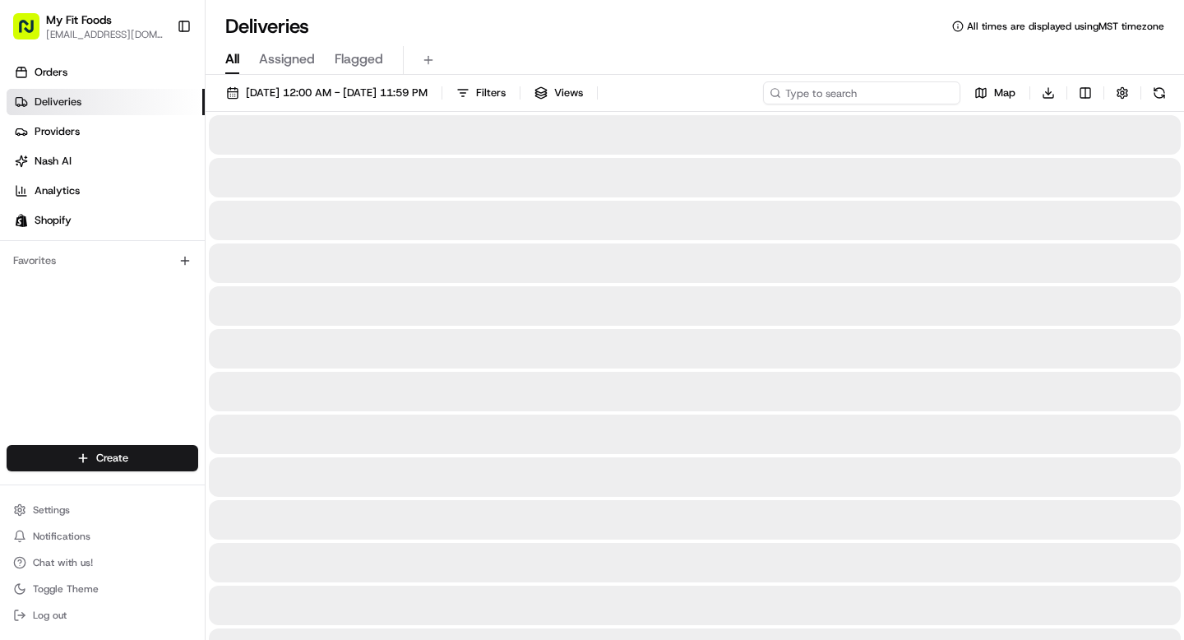
click at [854, 94] on input at bounding box center [861, 92] width 197 height 23
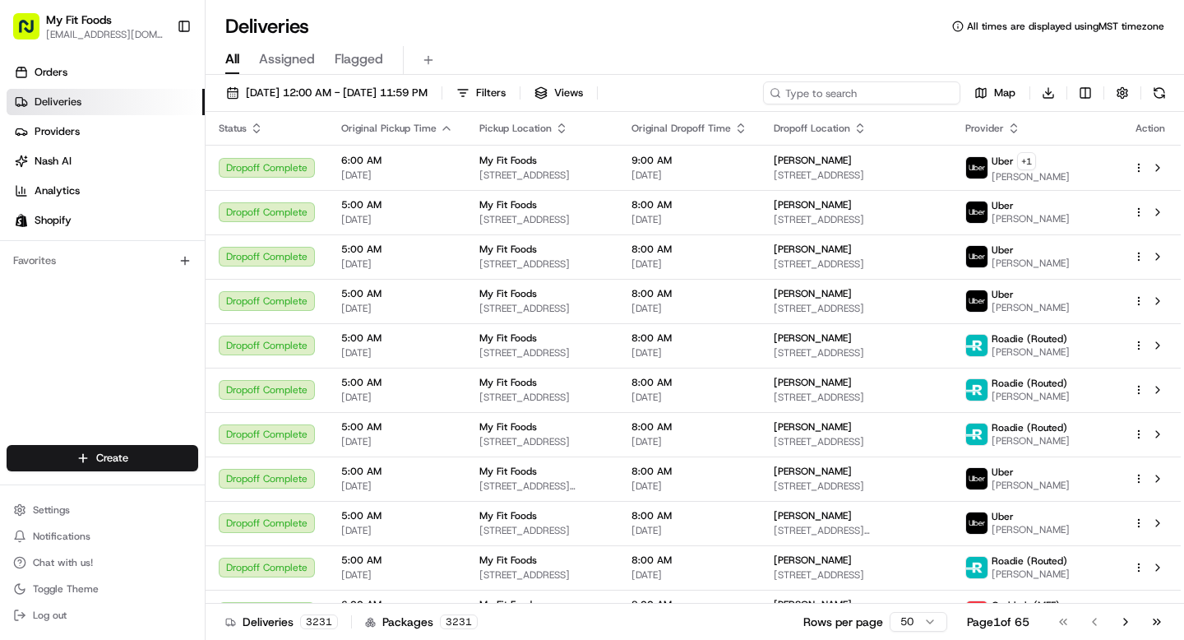
paste input "879361"
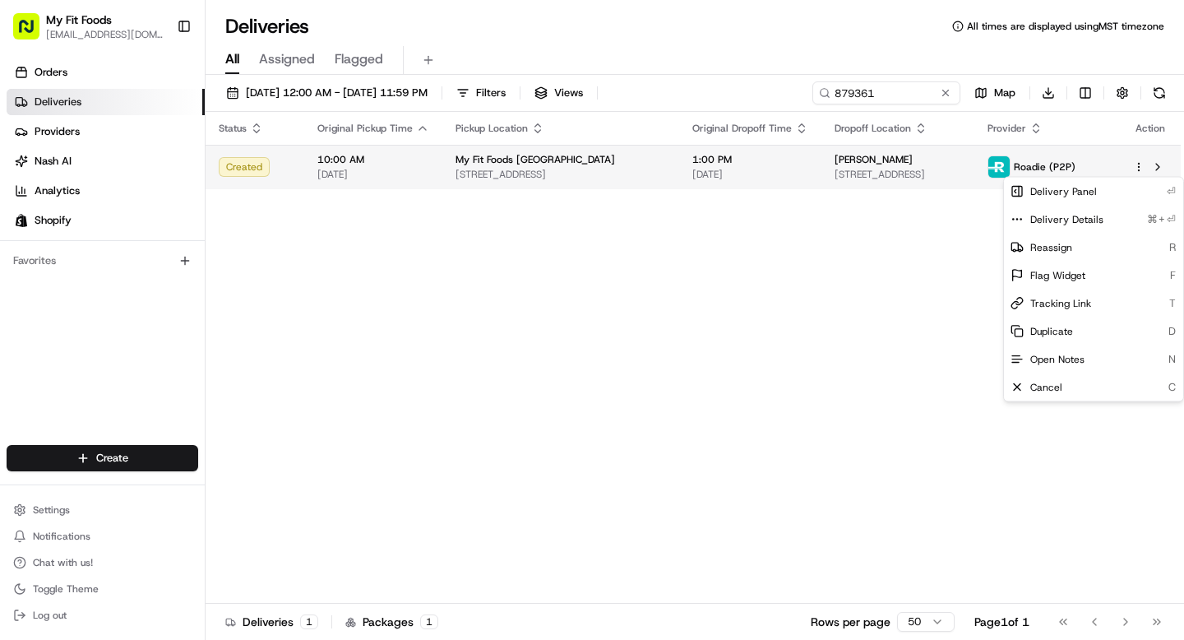
click at [1138, 169] on html "My Fit Foods [EMAIL_ADDRESS][DOMAIN_NAME] Toggle Sidebar Orders Deliveries Prov…" at bounding box center [592, 320] width 1184 height 640
click at [919, 169] on html "My Fit Foods [EMAIL_ADDRESS][DOMAIN_NAME] Toggle Sidebar Orders Deliveries Prov…" at bounding box center [592, 320] width 1184 height 640
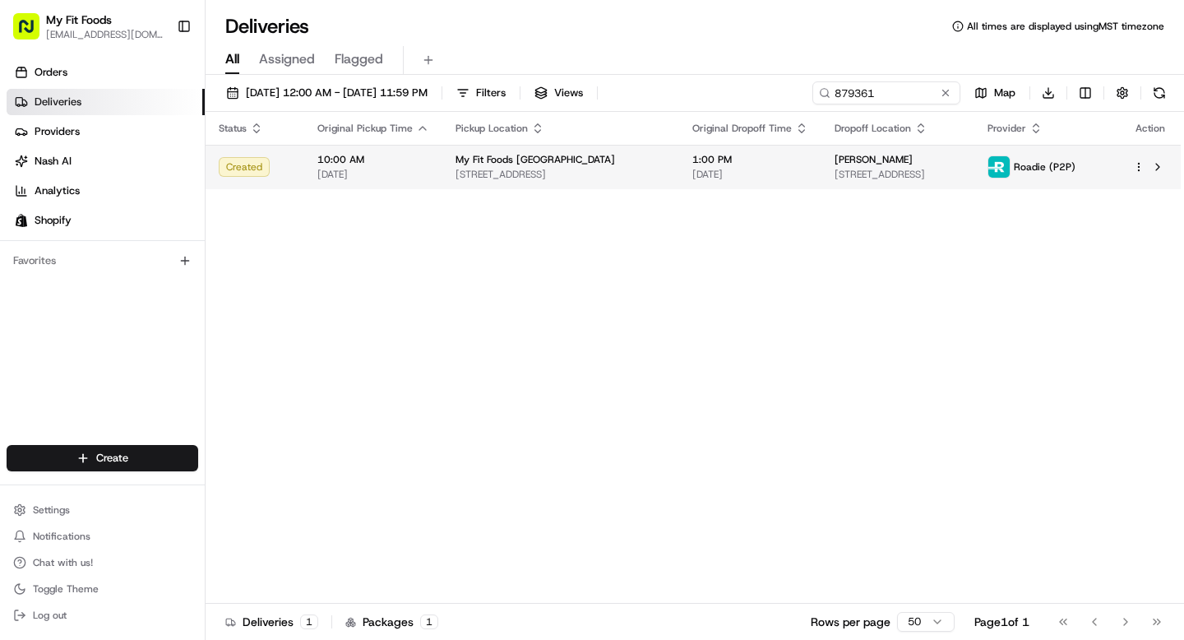
click at [916, 169] on span "[STREET_ADDRESS]" at bounding box center [898, 174] width 126 height 13
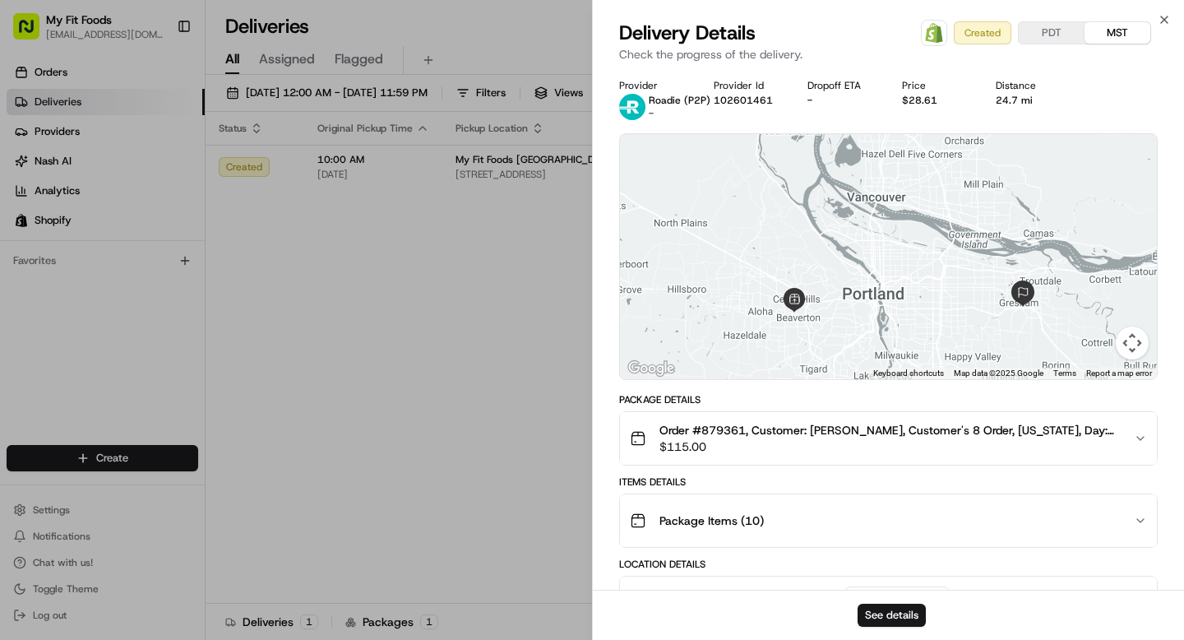
click at [945, 431] on span "Order #879361, Customer: [PERSON_NAME], Customer's 8 Order, [US_STATE], Day: [D…" at bounding box center [890, 430] width 461 height 16
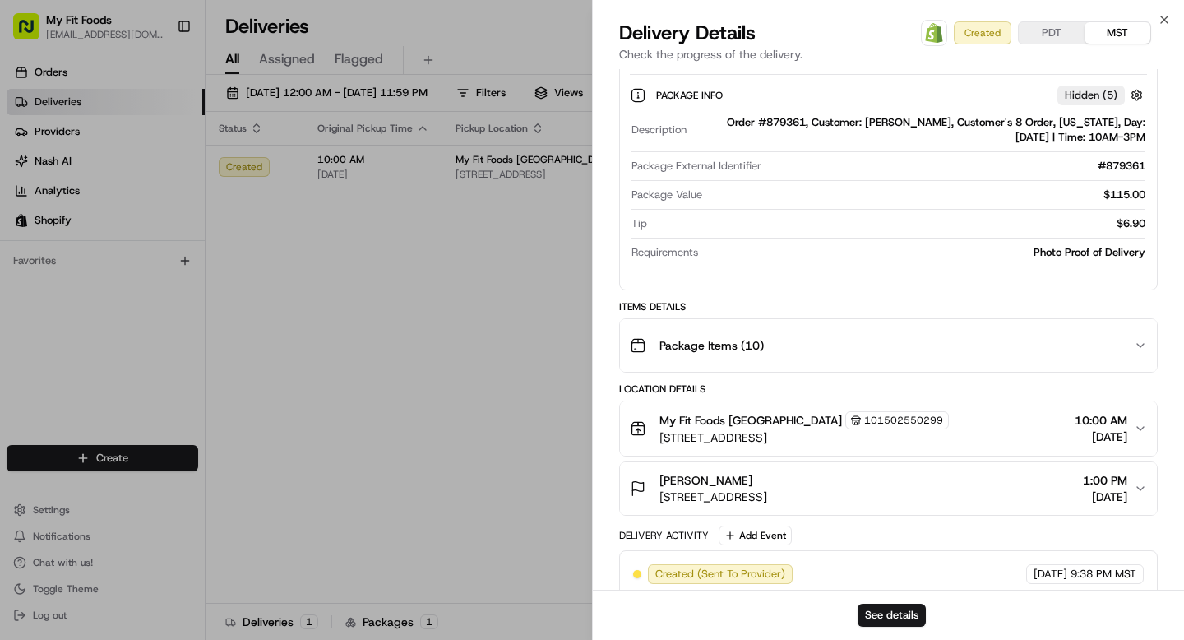
scroll to position [419, 0]
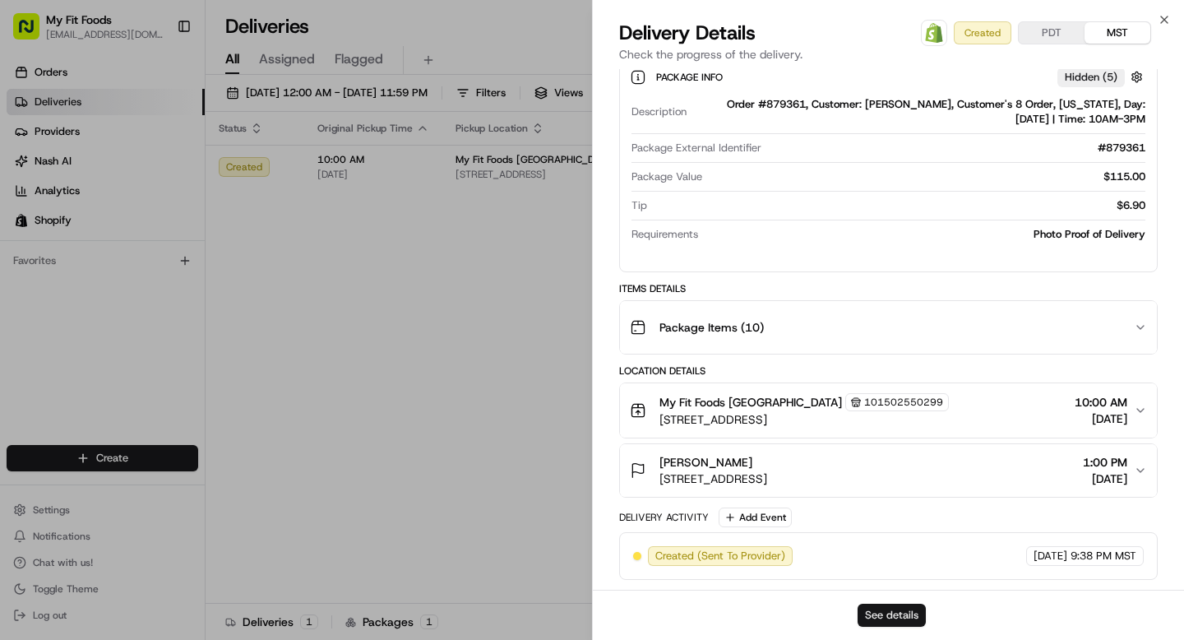
click at [876, 613] on button "See details" at bounding box center [892, 615] width 68 height 23
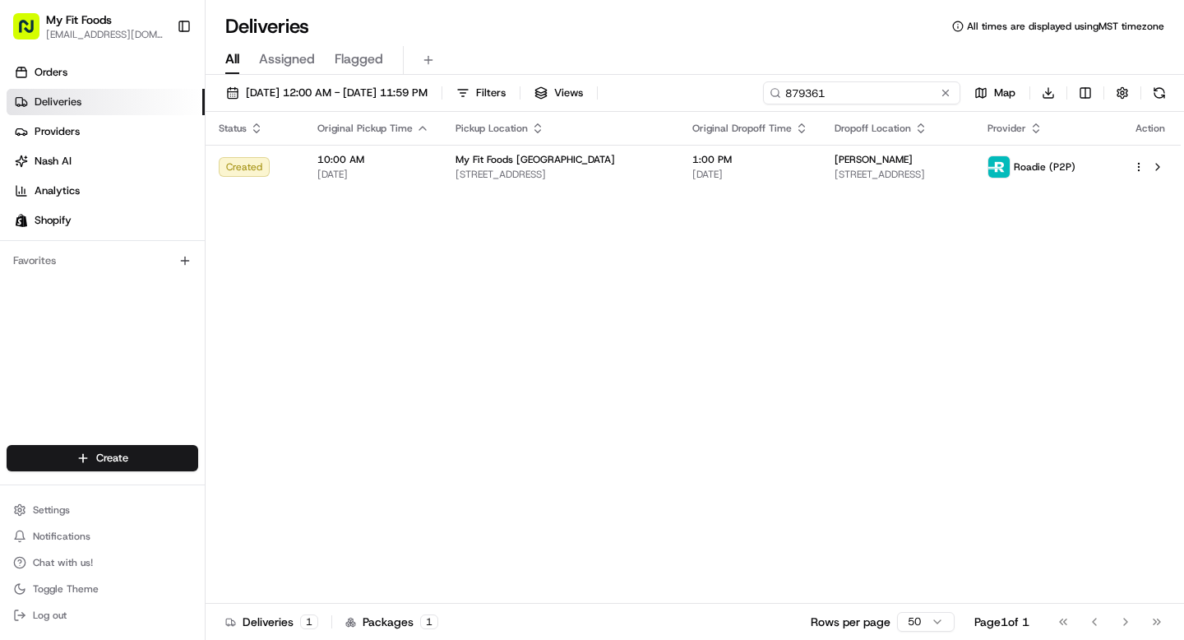
click at [902, 85] on input "879361" at bounding box center [861, 92] width 197 height 23
paste input "8226"
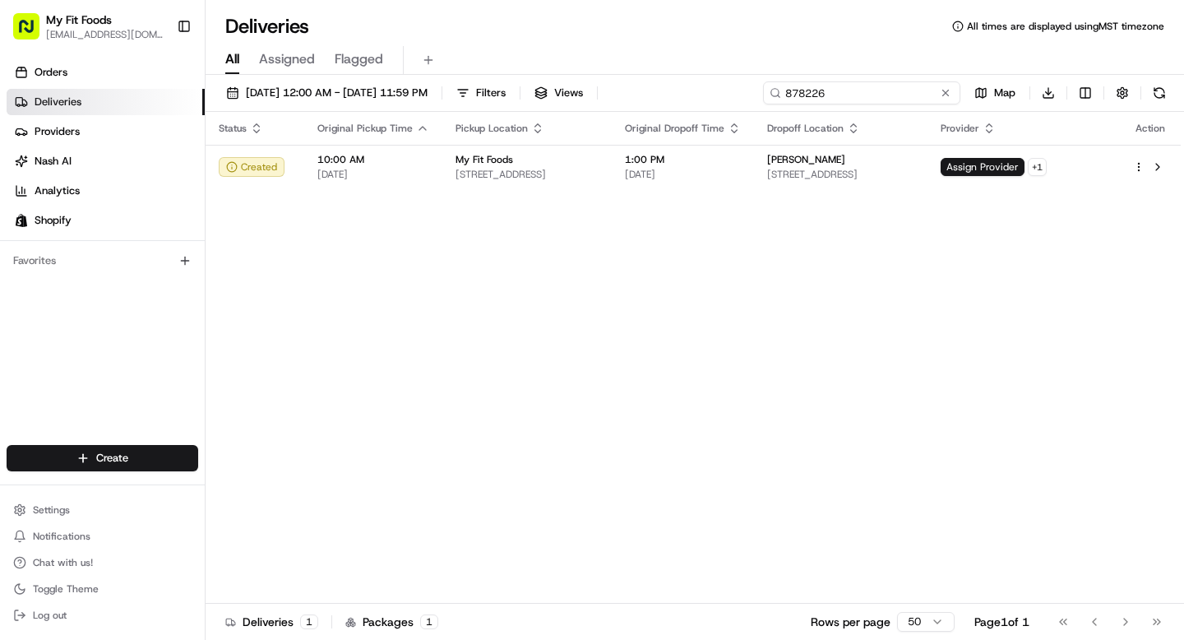
type input "878226"
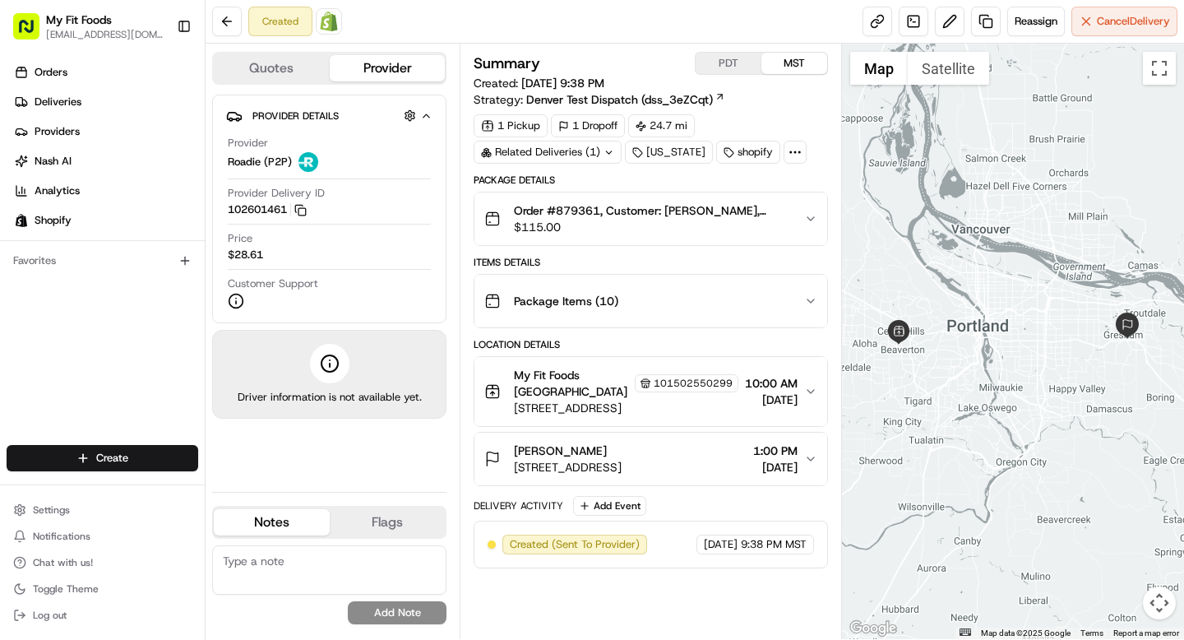
click at [806, 216] on icon "button" at bounding box center [810, 218] width 13 height 13
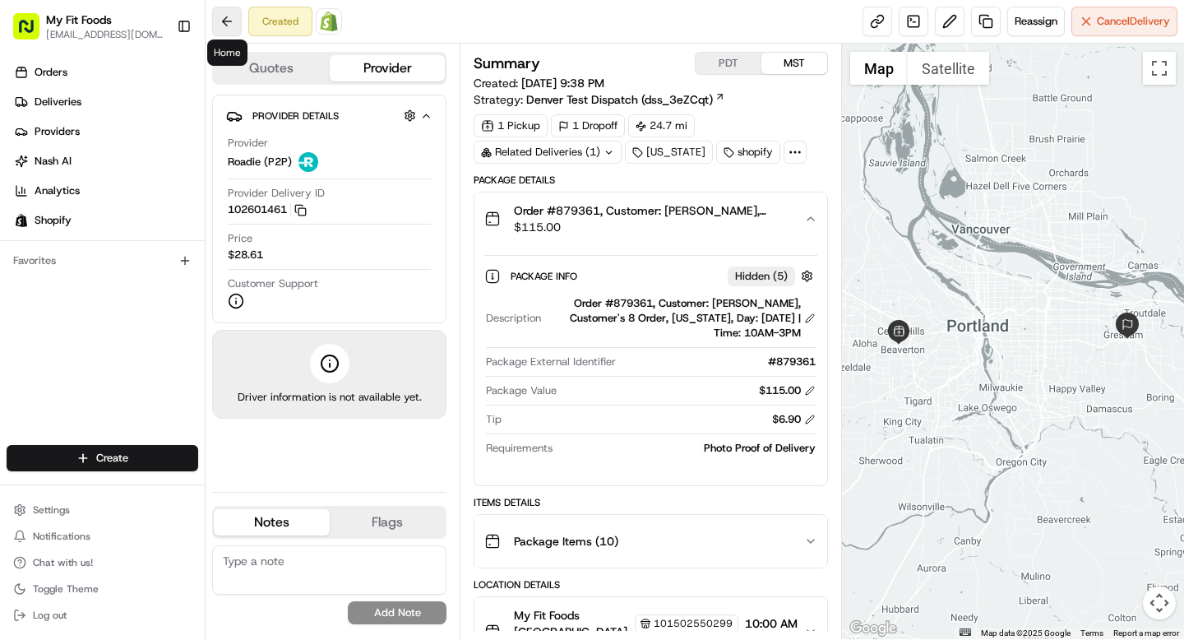
click at [226, 11] on button at bounding box center [227, 22] width 30 height 30
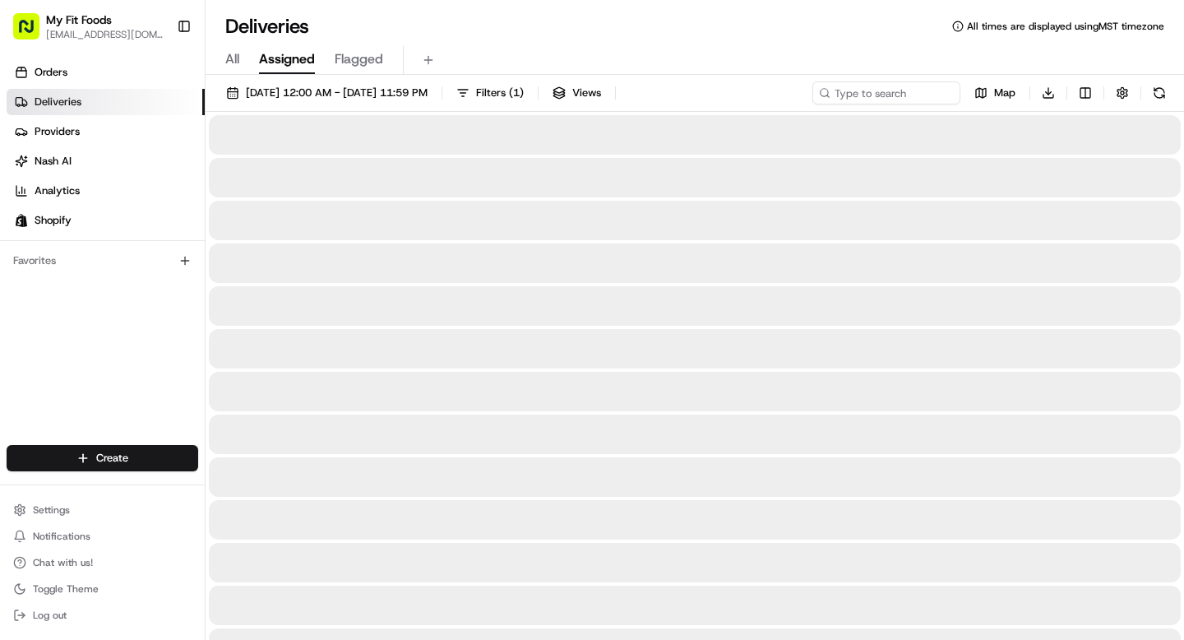
click at [239, 54] on div "All Assigned Flagged" at bounding box center [695, 60] width 979 height 29
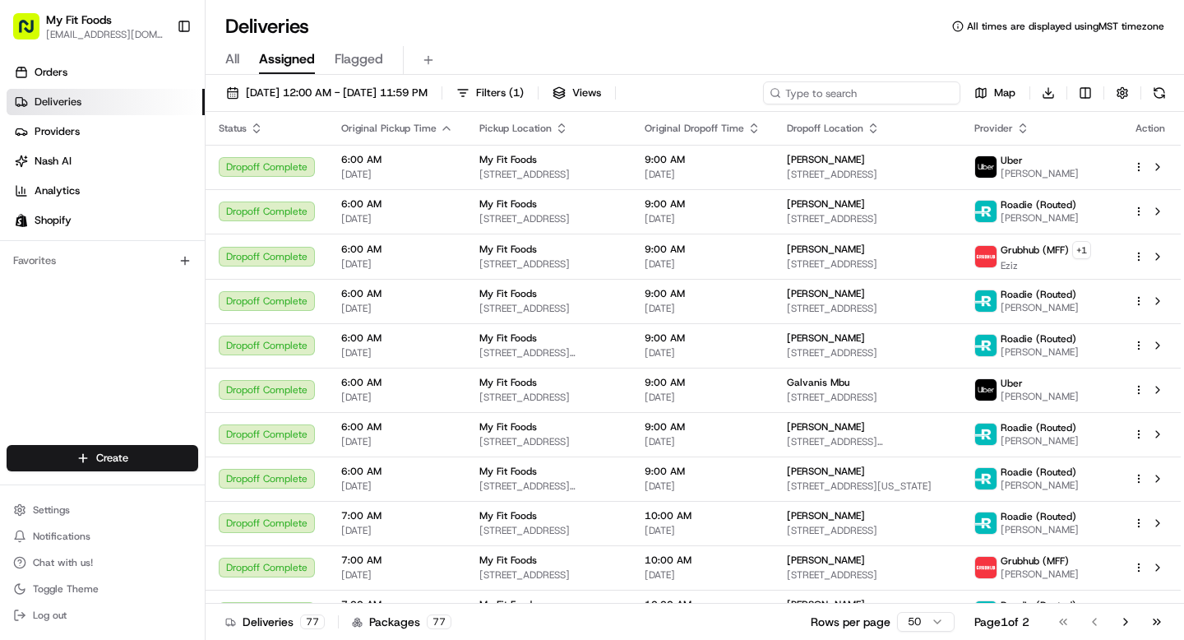
click at [856, 93] on input at bounding box center [861, 92] width 197 height 23
paste input "879361"
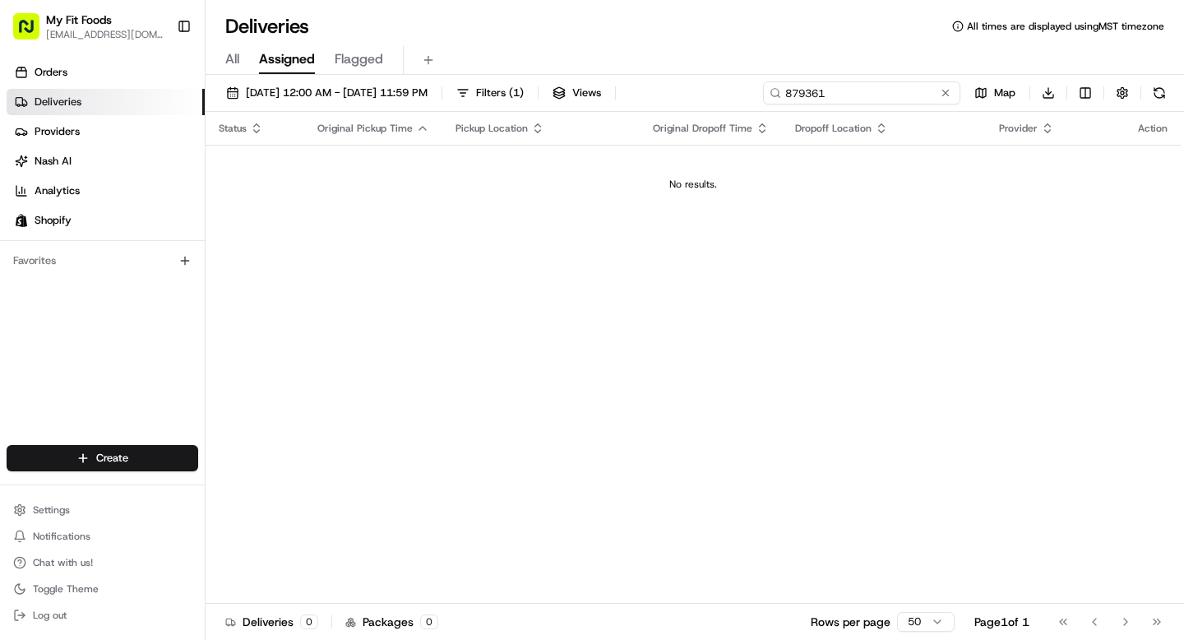
type input "879361"
click at [227, 60] on span "All" at bounding box center [232, 59] width 14 height 20
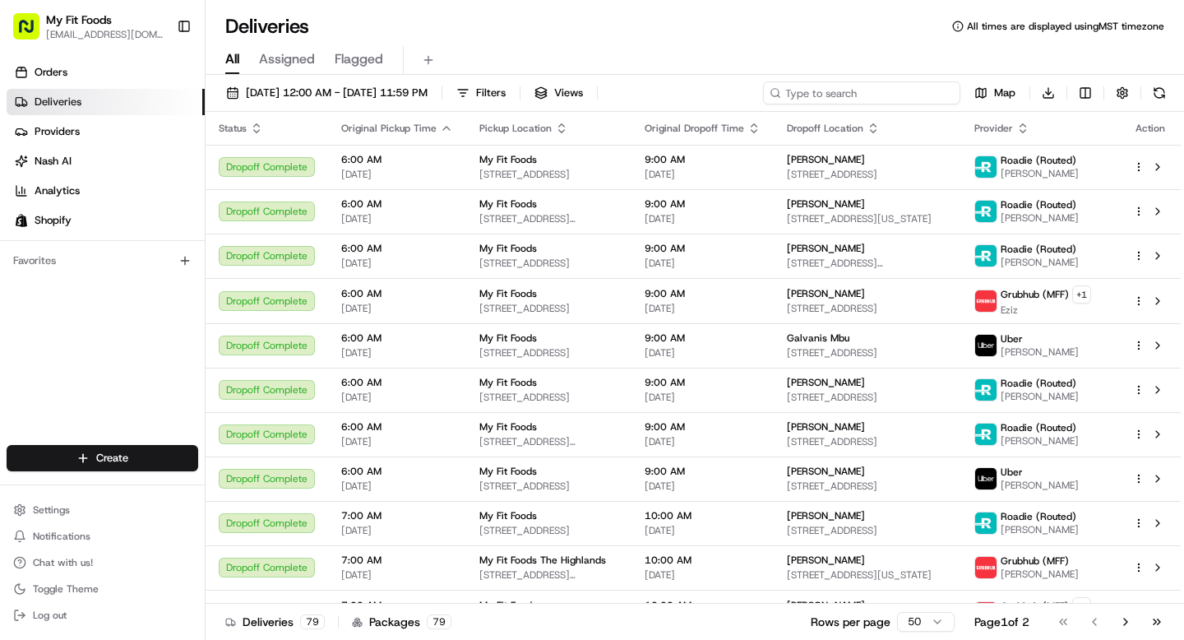
click at [888, 96] on input at bounding box center [861, 92] width 197 height 23
paste input "879361"
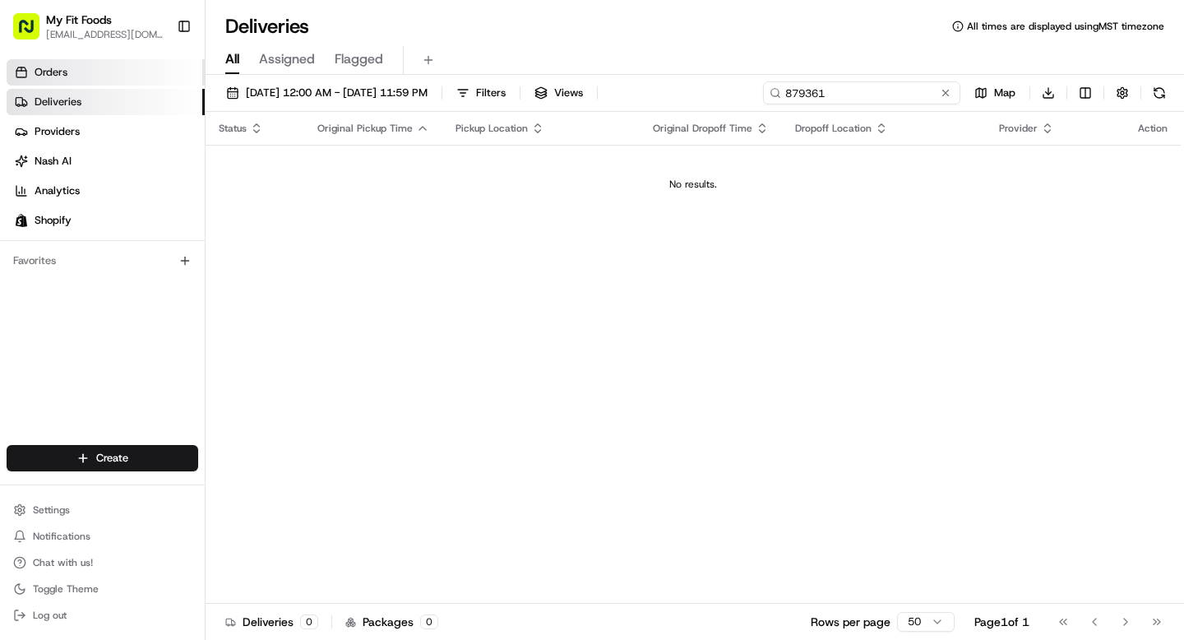
type input "879361"
click at [111, 72] on link "Orders" at bounding box center [106, 72] width 198 height 26
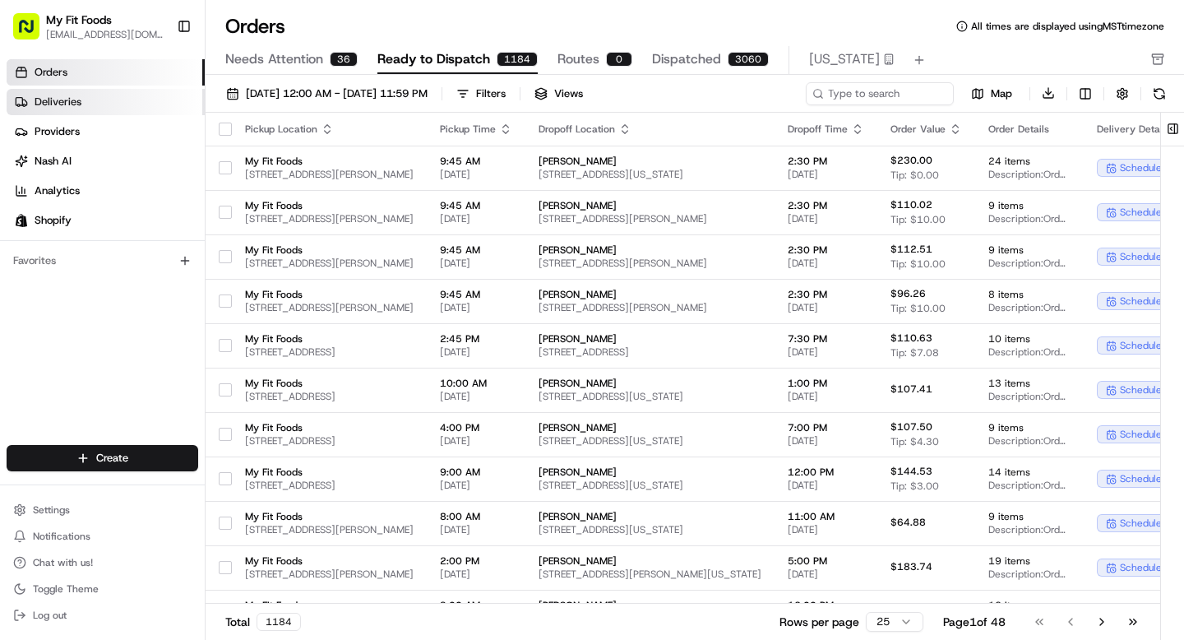
click at [137, 99] on link "Deliveries" at bounding box center [106, 102] width 198 height 26
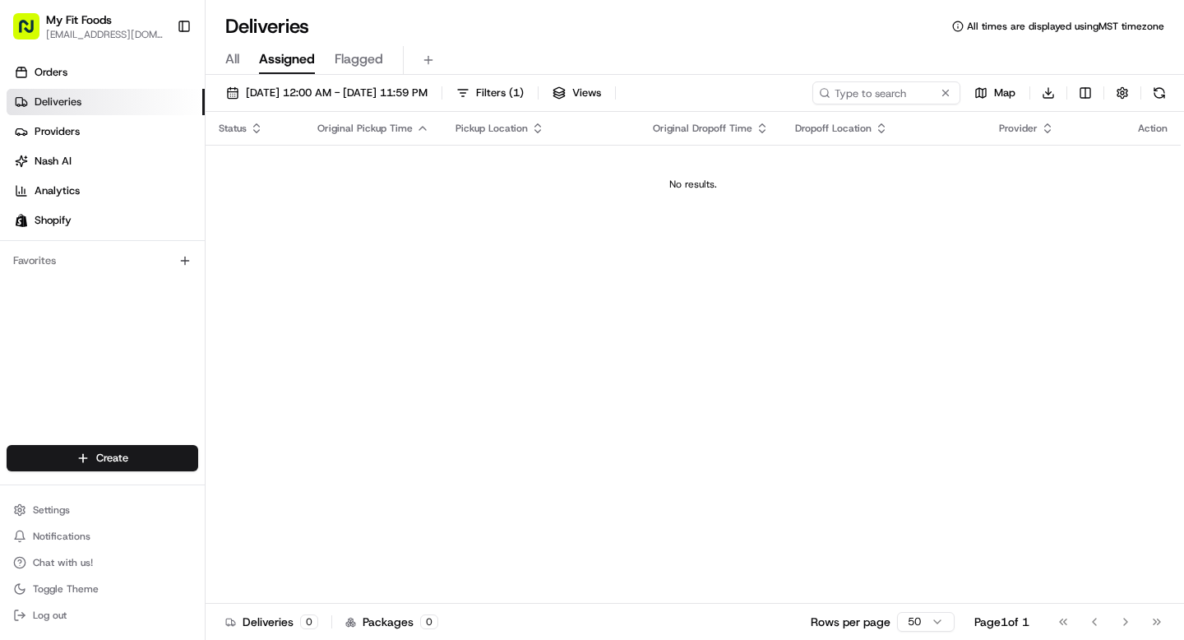
click at [231, 60] on span "All" at bounding box center [232, 59] width 14 height 20
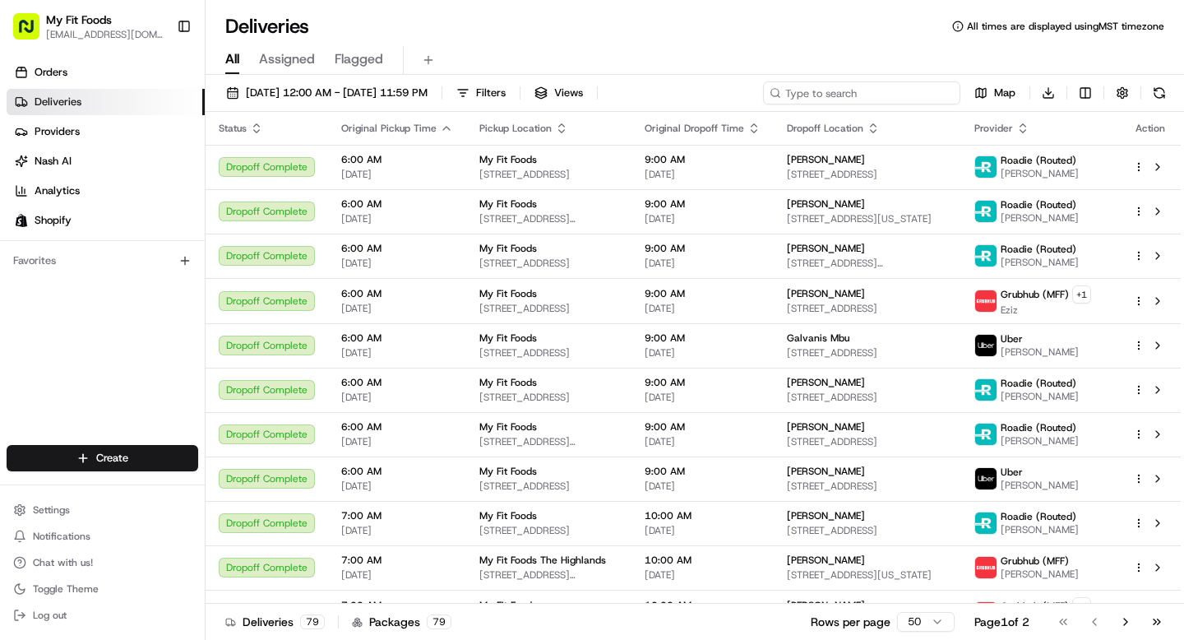
click at [894, 92] on input at bounding box center [861, 92] width 197 height 23
paste input "879361"
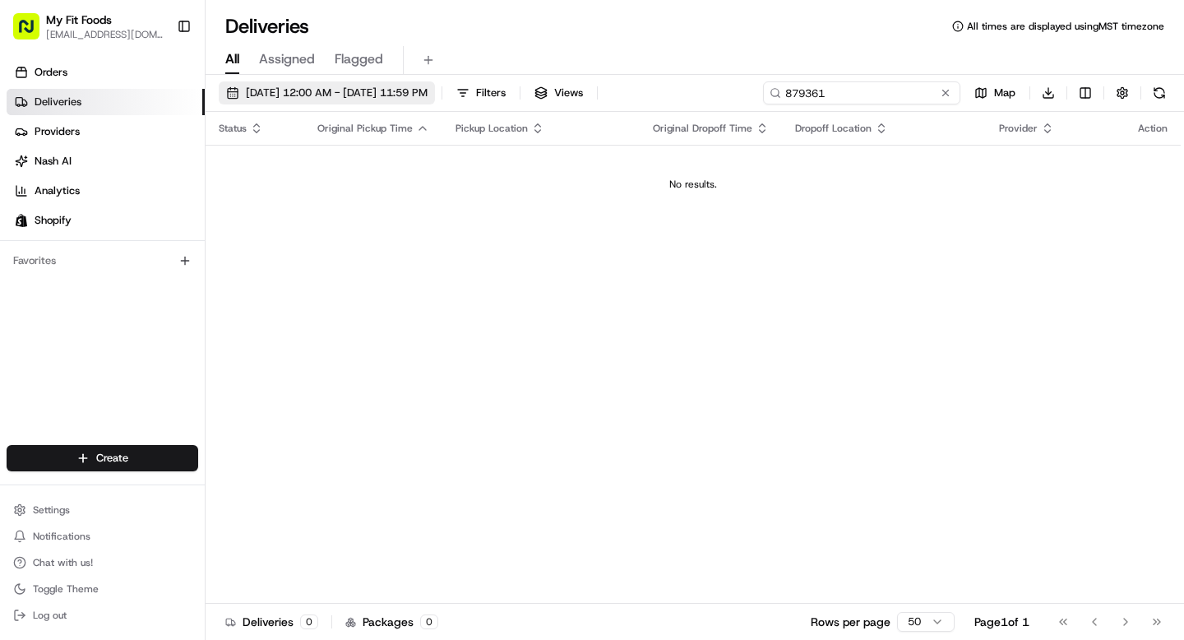
type input "879361"
click at [355, 100] on button "08/23/2025 12:00 AM - 08/23/2025 11:59 PM" at bounding box center [327, 92] width 216 height 23
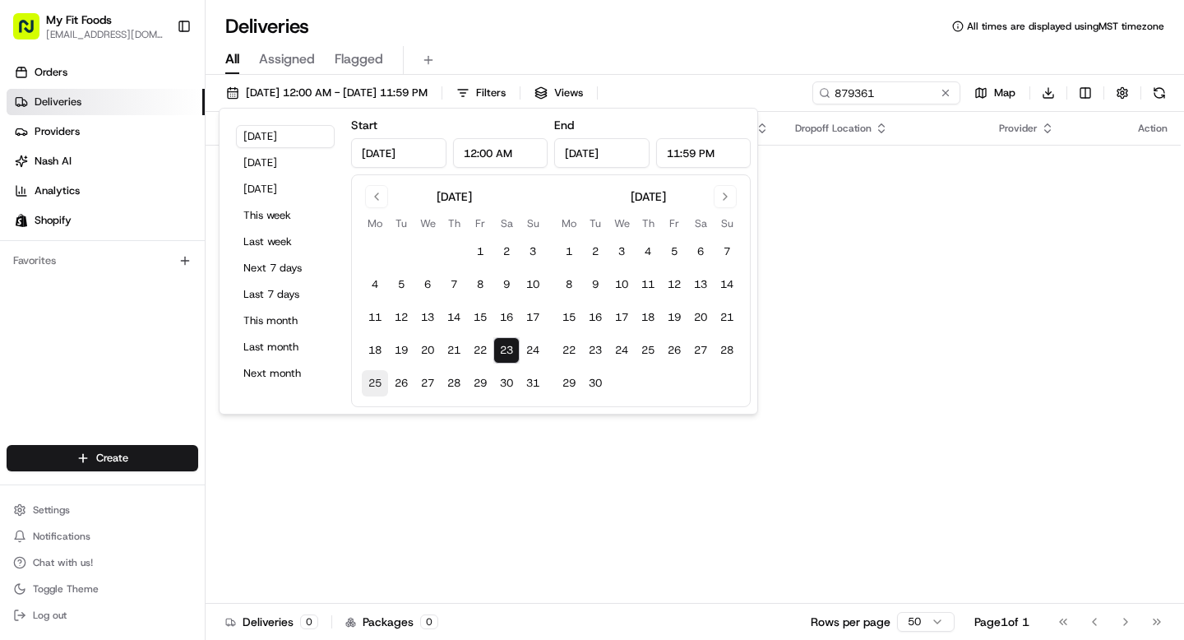
click at [376, 382] on button "25" at bounding box center [375, 383] width 26 height 26
type input "Aug 25, 2025"
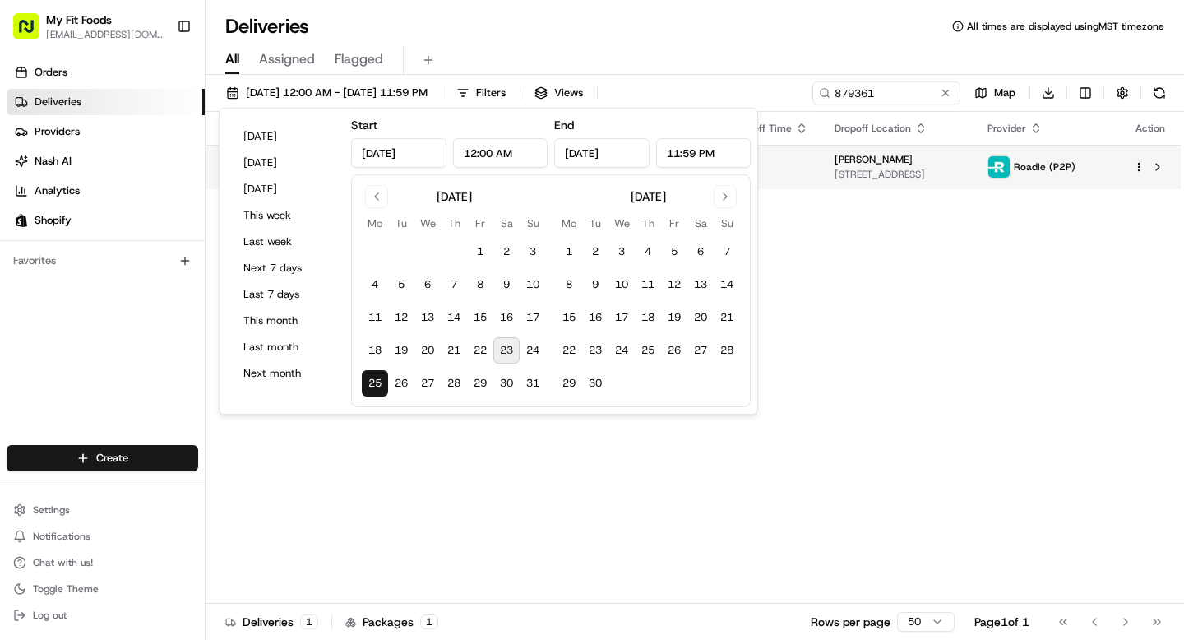
click at [865, 170] on span "[STREET_ADDRESS]" at bounding box center [898, 174] width 126 height 13
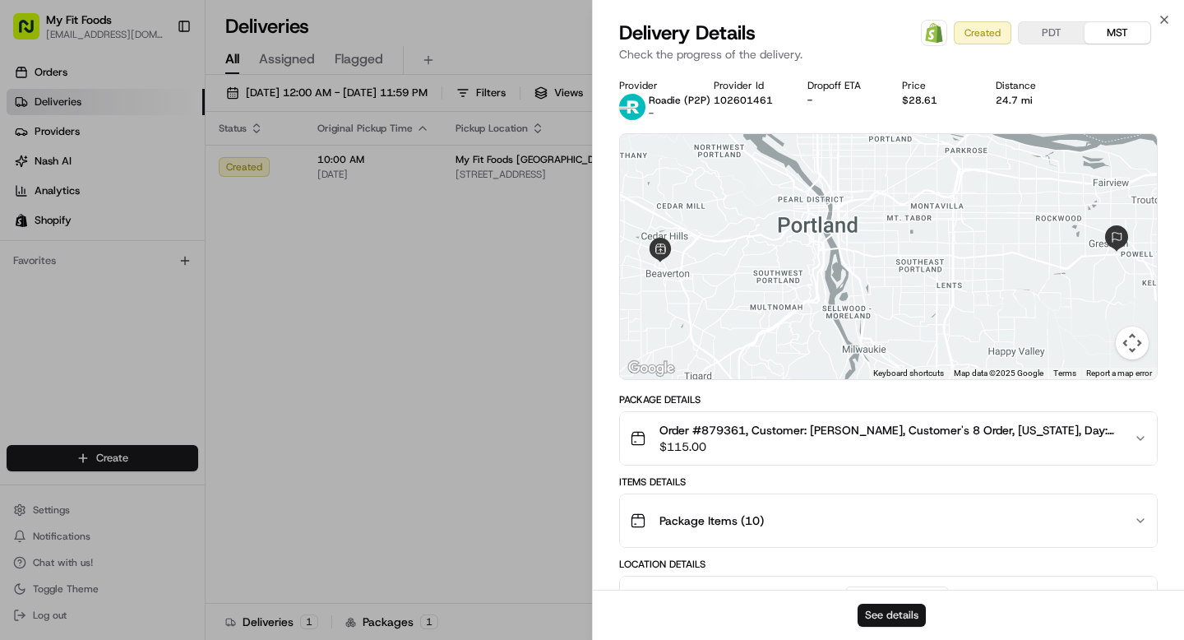
click at [887, 613] on button "See details" at bounding box center [892, 615] width 68 height 23
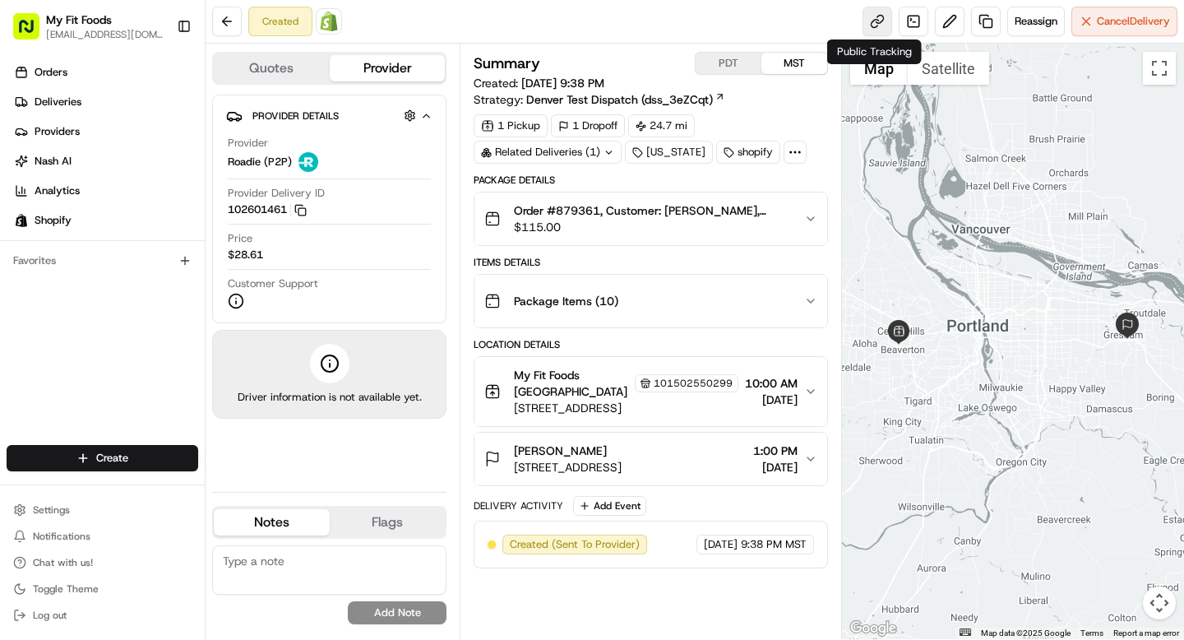
click at [867, 27] on link at bounding box center [878, 22] width 30 height 30
